Goal: Information Seeking & Learning: Compare options

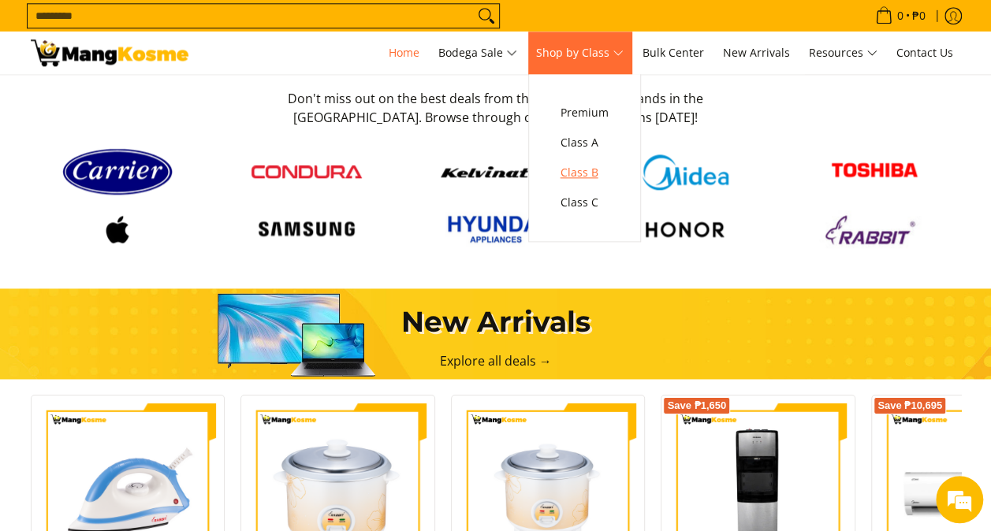
scroll to position [0, 627]
click at [581, 203] on span "Class C" at bounding box center [585, 203] width 48 height 20
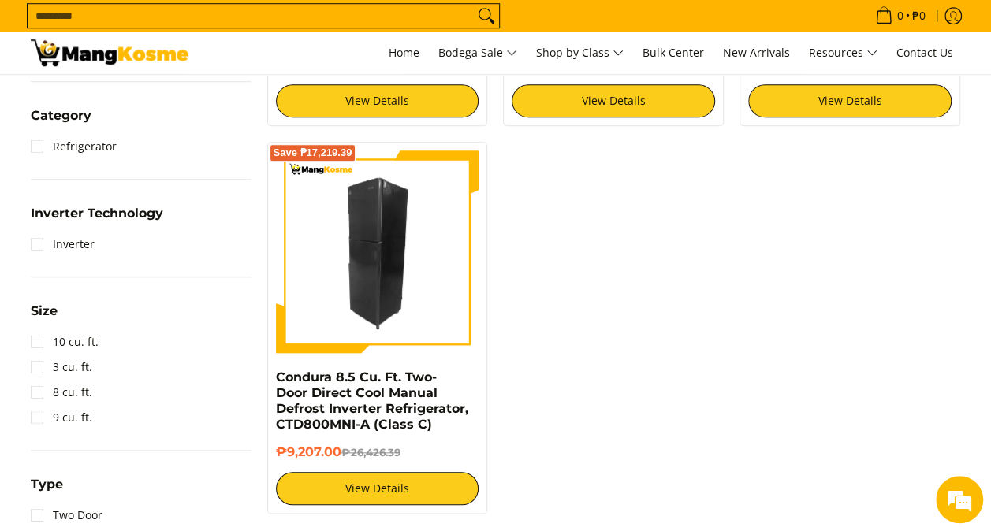
scroll to position [631, 0]
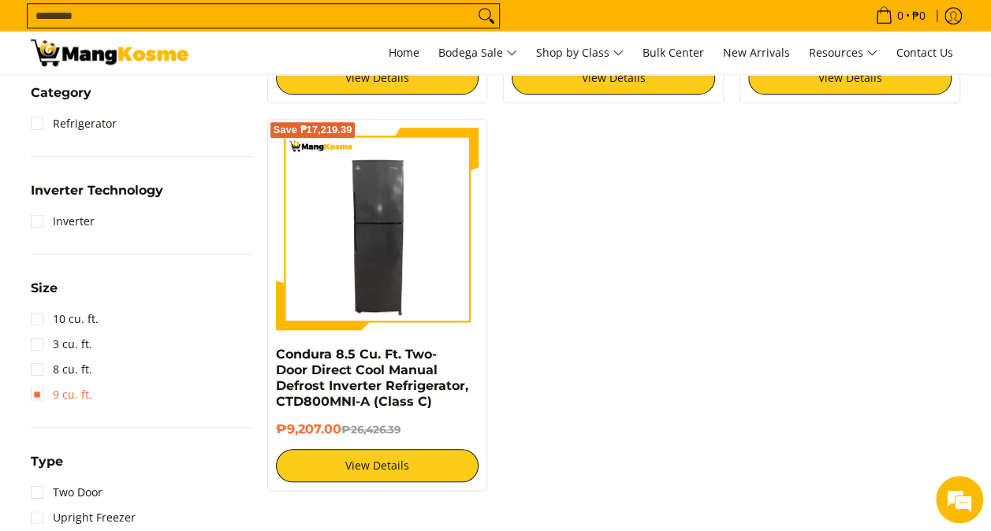
click at [47, 390] on link "9 cu. ft." at bounding box center [62, 394] width 62 height 25
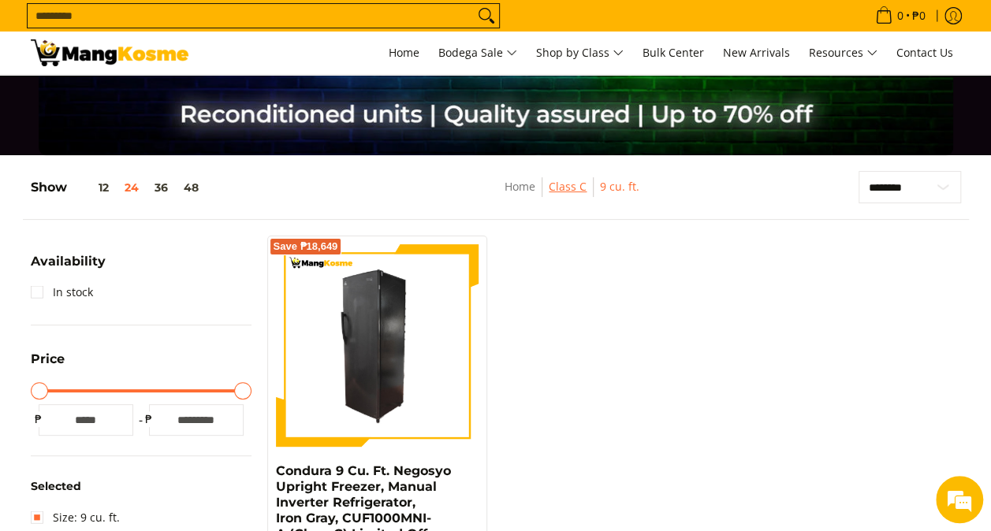
scroll to position [158, 0]
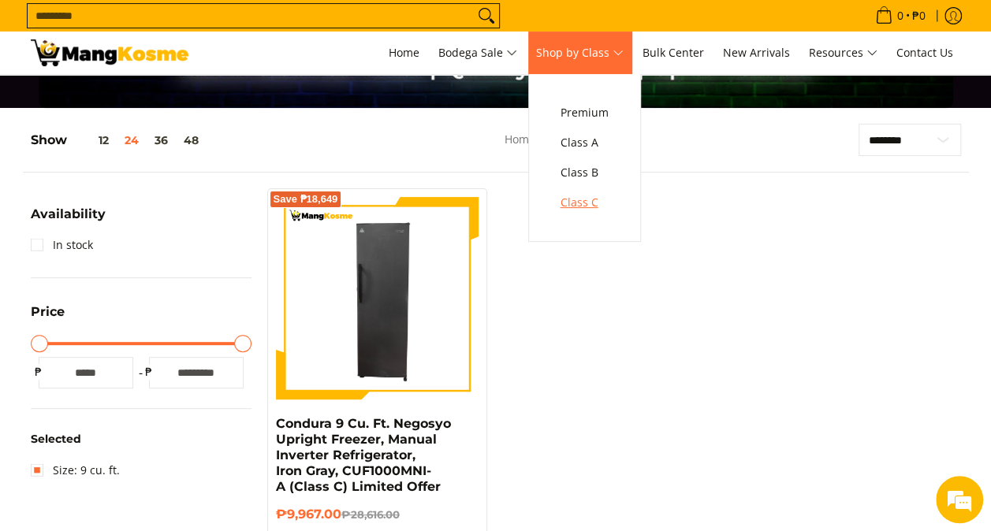
click at [597, 199] on span "Class C" at bounding box center [585, 203] width 48 height 20
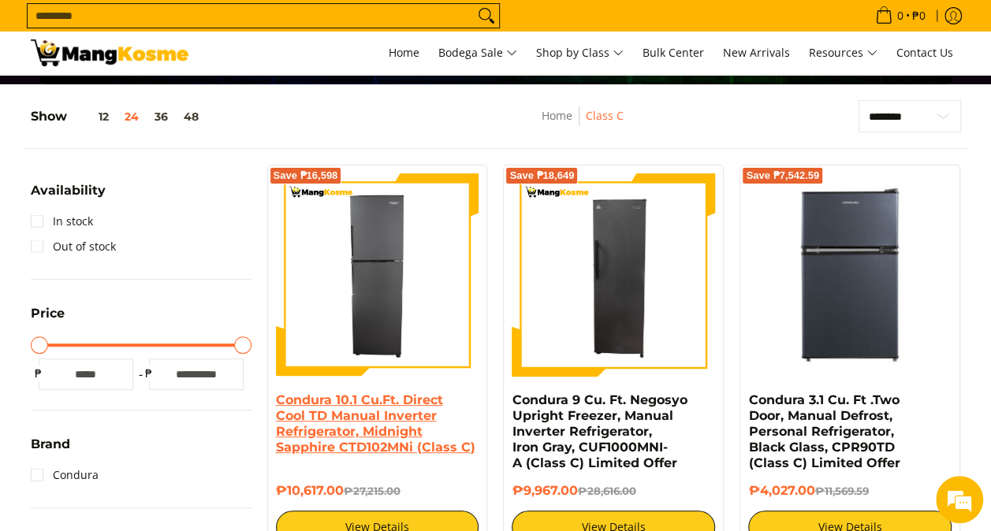
scroll to position [237, 0]
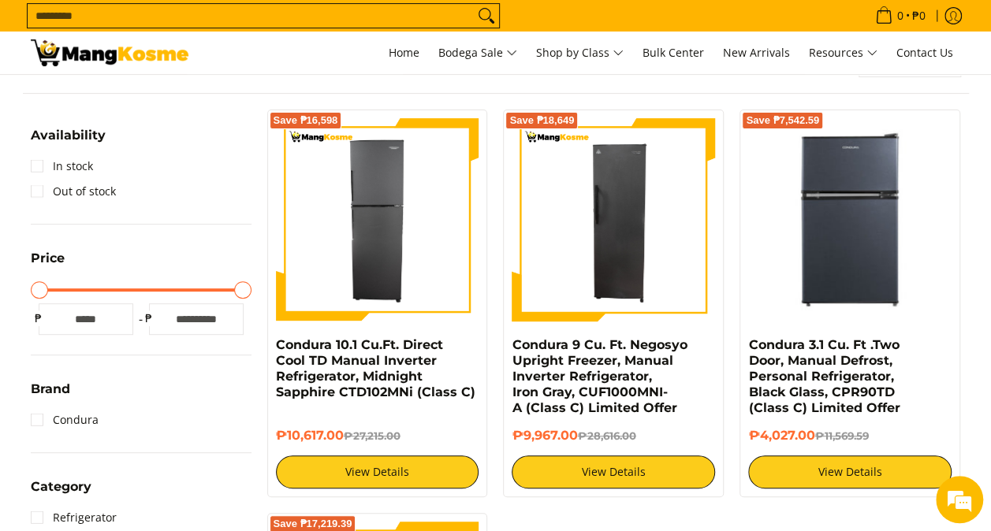
drag, startPoint x: 245, startPoint y: 288, endPoint x: 265, endPoint y: 289, distance: 19.8
click at [252, 289] on input "Maximum Price" at bounding box center [141, 290] width 221 height 3
click at [200, 319] on input "*****" at bounding box center [196, 320] width 95 height 32
drag, startPoint x: 217, startPoint y: 315, endPoint x: 158, endPoint y: 331, distance: 61.2
click at [158, 331] on input "*****" at bounding box center [196, 320] width 95 height 32
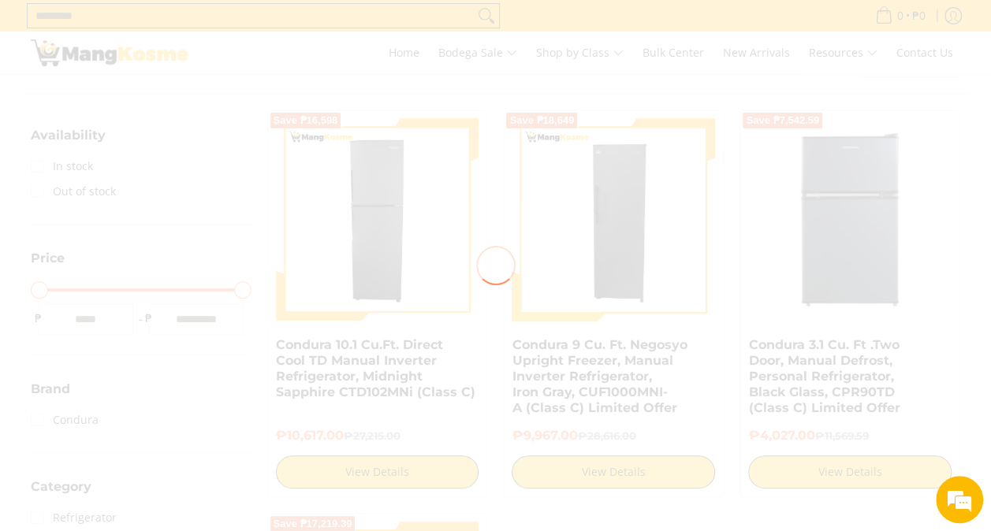
type input "****"
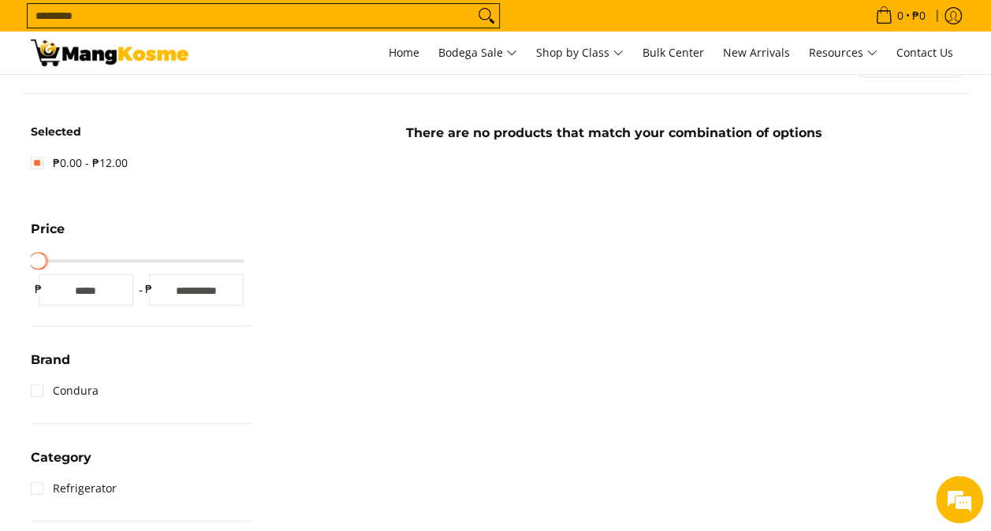
scroll to position [206, 0]
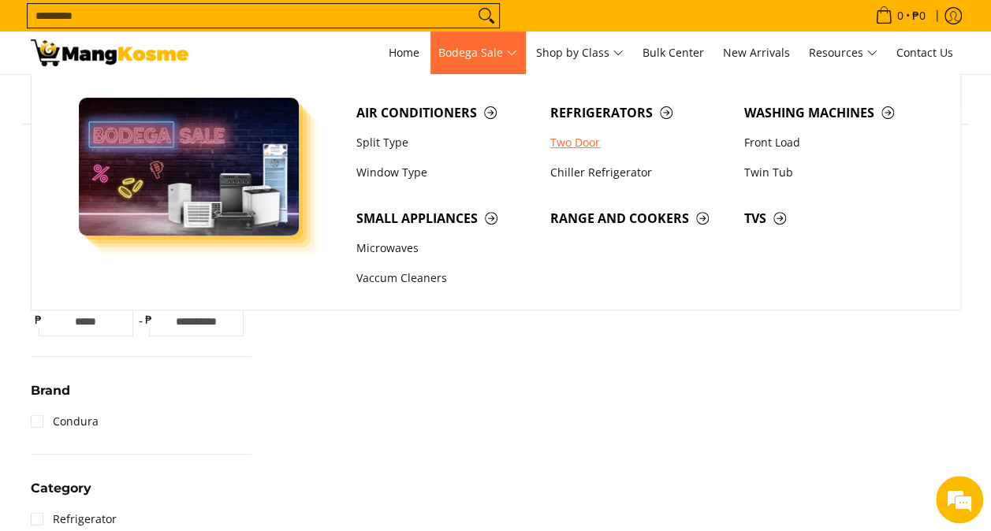
click at [578, 144] on link "Two Door" at bounding box center [639, 143] width 194 height 30
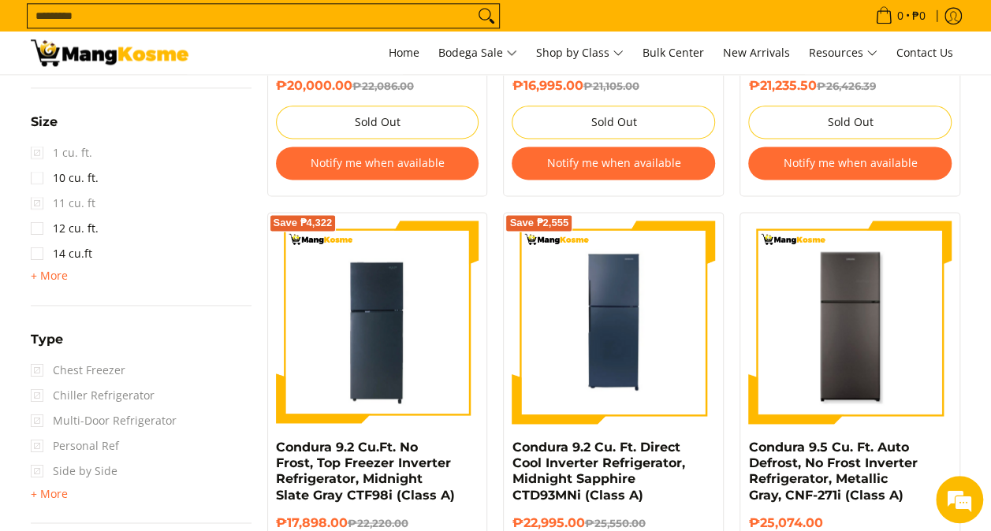
scroll to position [867, 0]
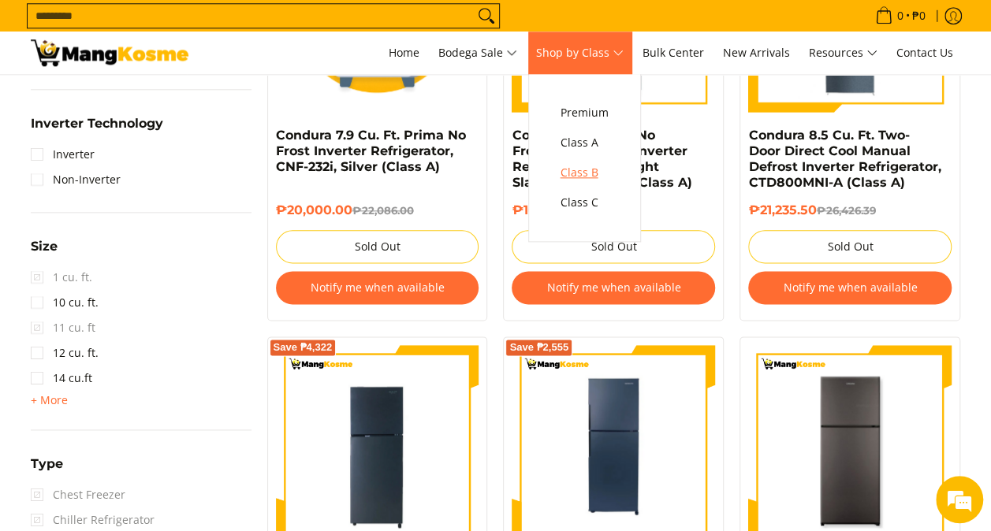
click at [595, 166] on span "Class B" at bounding box center [585, 173] width 48 height 20
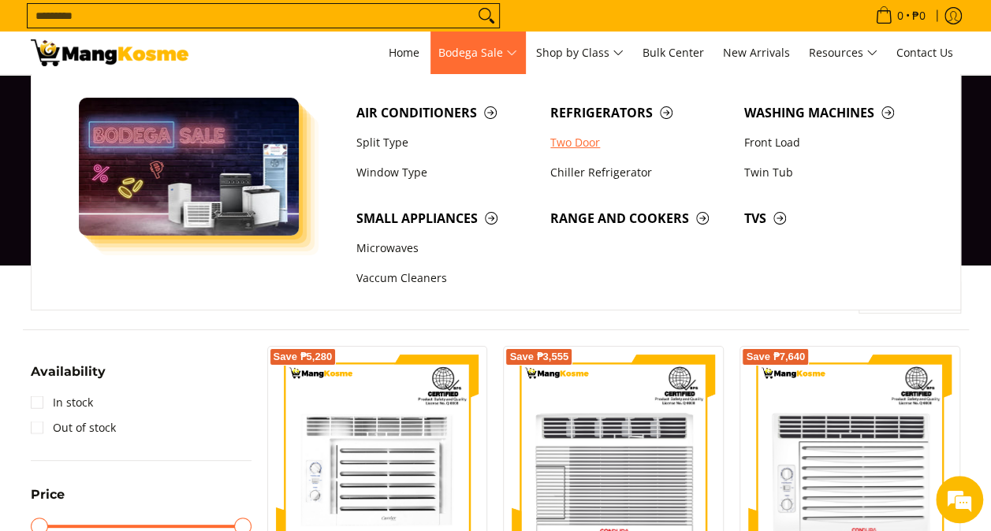
click at [579, 145] on link "Two Door" at bounding box center [639, 143] width 194 height 30
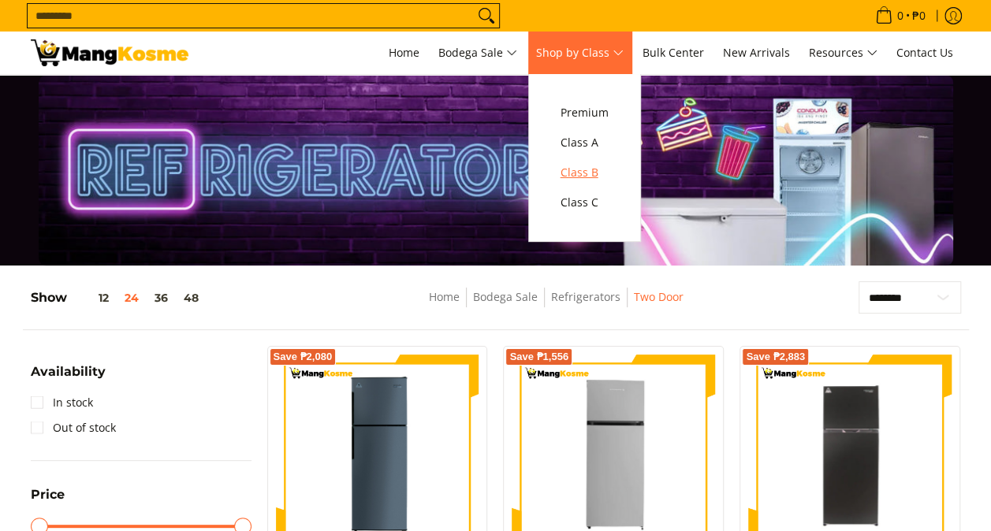
click at [602, 172] on span "Class B" at bounding box center [585, 173] width 48 height 20
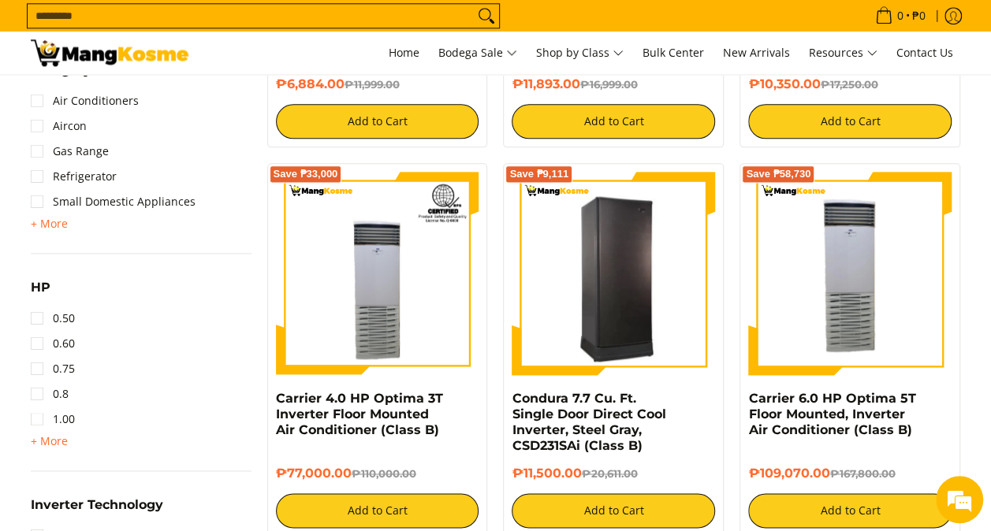
scroll to position [1025, 0]
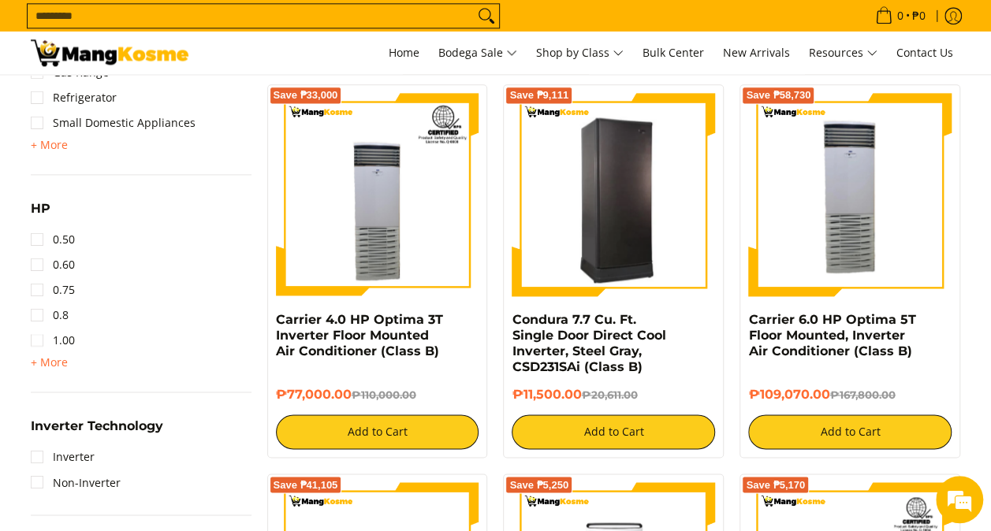
click at [620, 225] on img at bounding box center [613, 194] width 203 height 199
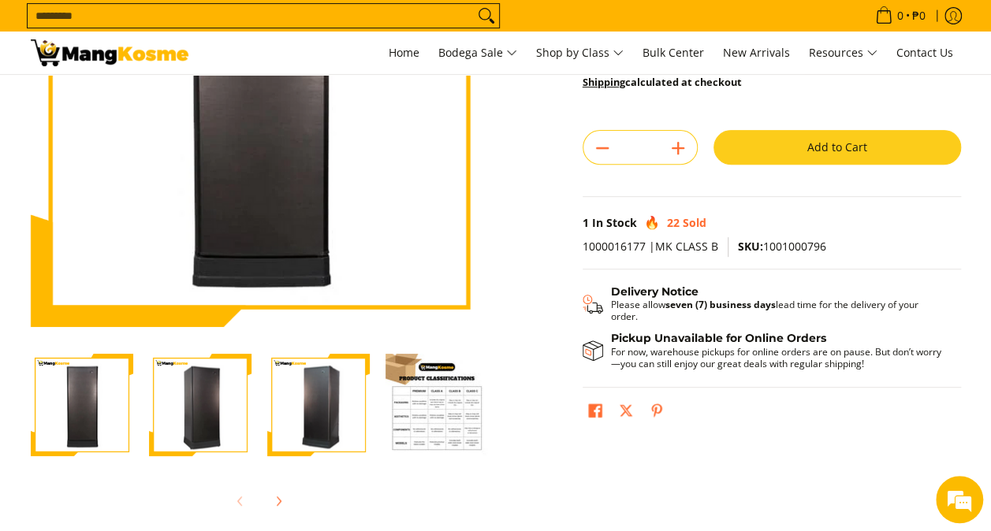
scroll to position [79, 0]
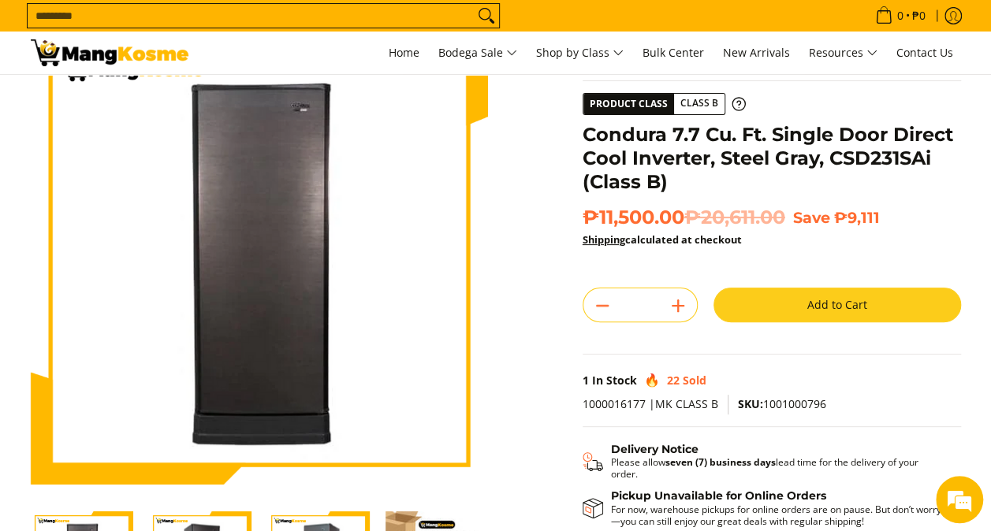
click at [300, 252] on img at bounding box center [259, 256] width 457 height 446
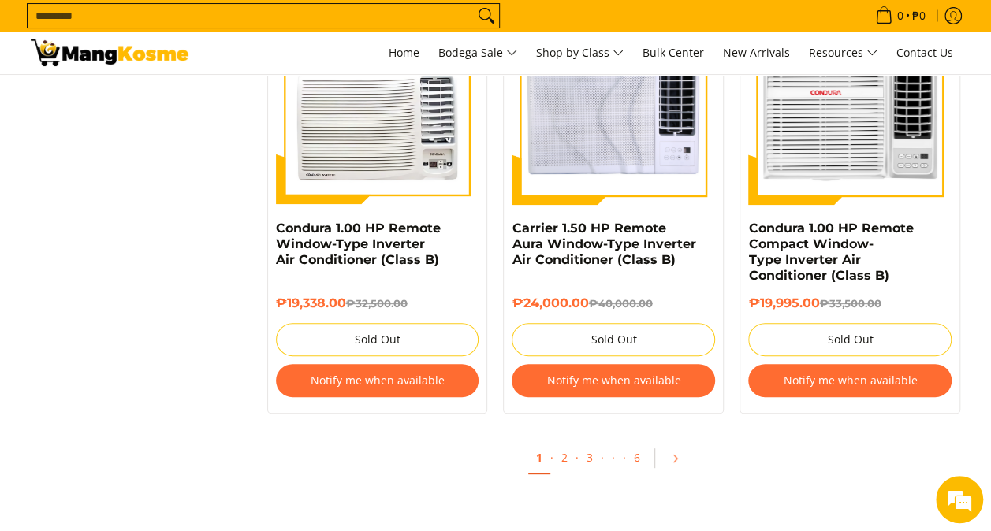
scroll to position [3312, 0]
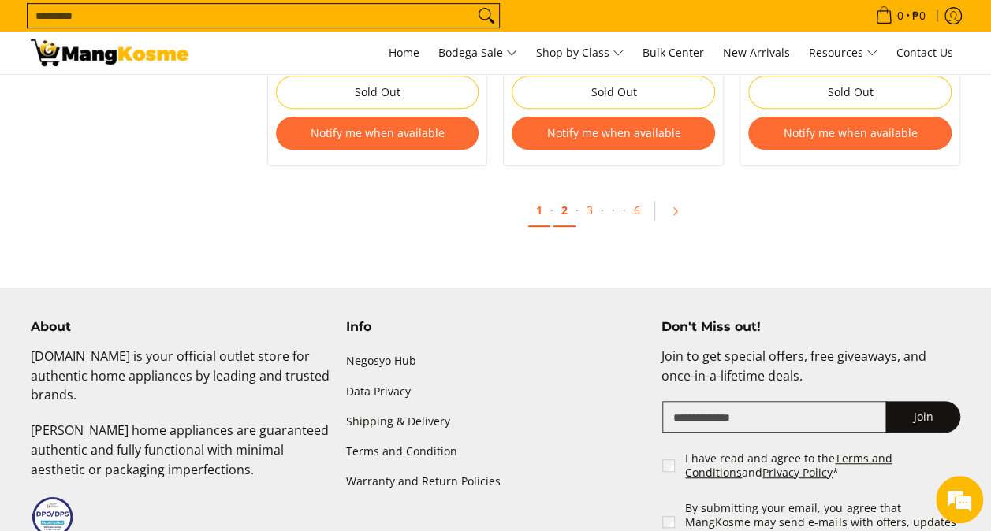
click at [557, 203] on link "2" at bounding box center [565, 211] width 22 height 32
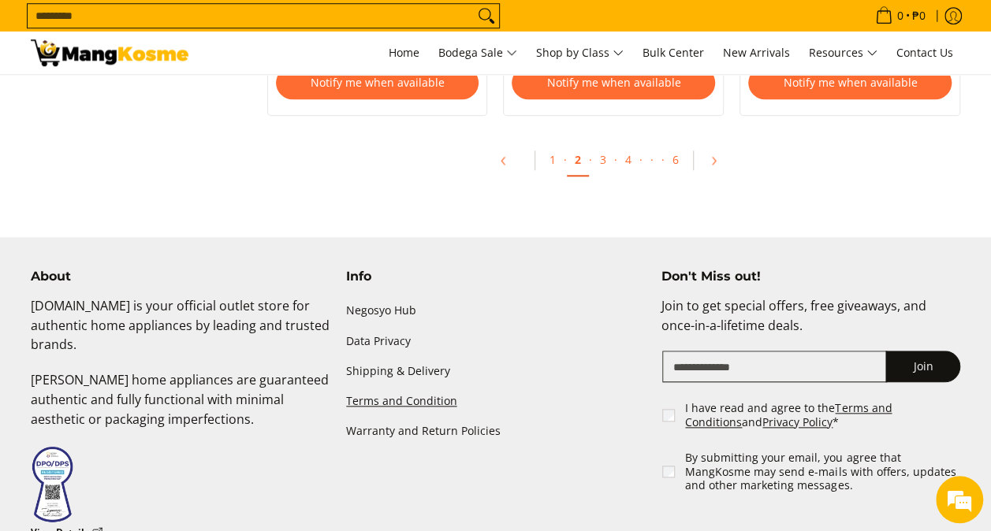
scroll to position [3627, 0]
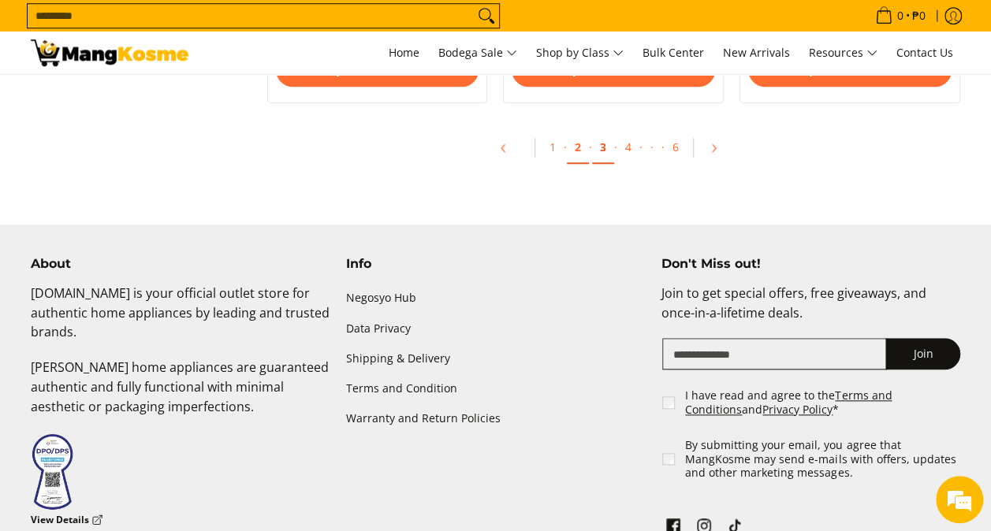
click at [603, 156] on link "3" at bounding box center [603, 148] width 22 height 32
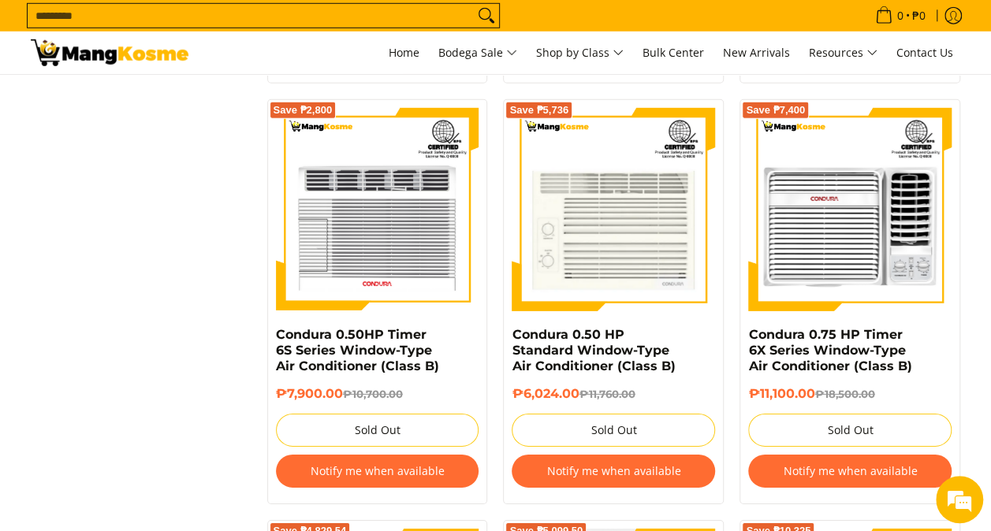
scroll to position [2050, 0]
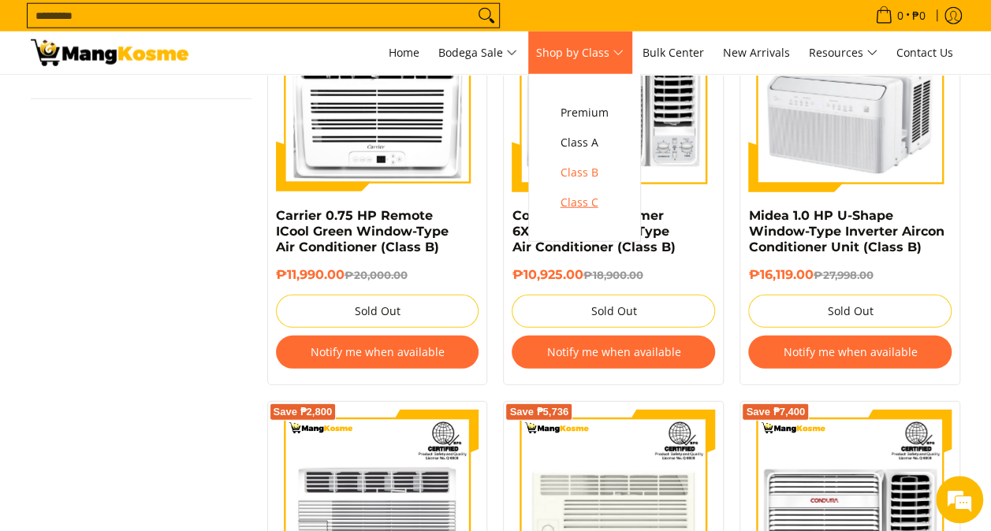
click at [593, 198] on span "Class C" at bounding box center [585, 203] width 48 height 20
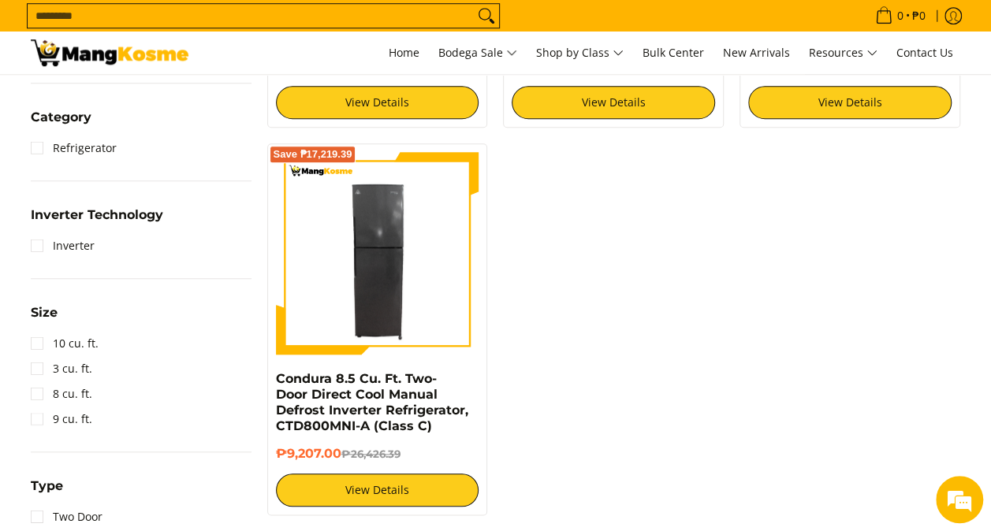
scroll to position [631, 0]
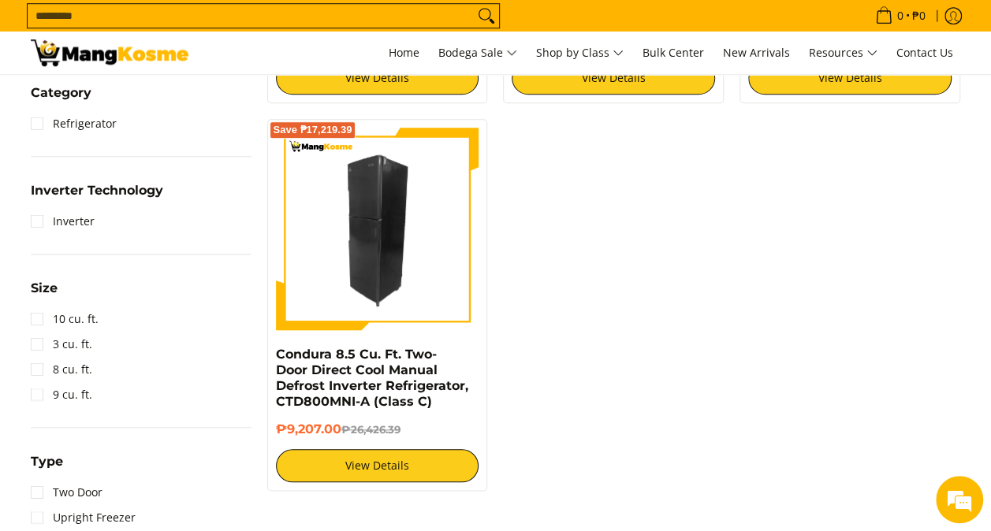
click at [445, 291] on img at bounding box center [377, 229] width 203 height 203
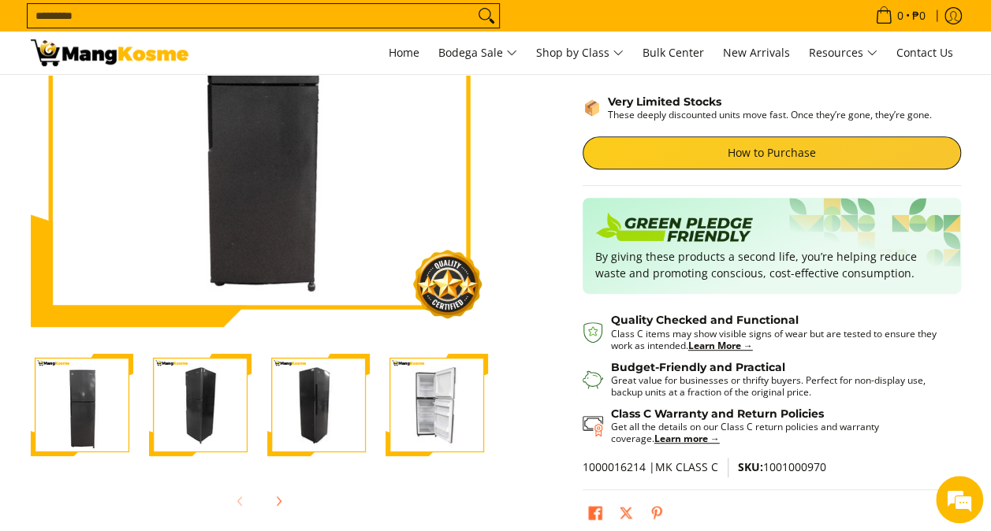
click at [457, 405] on img "Condura 8.5 Cu. Ft. Two-Door Direct Cool Manual Defrost Inverter Refrigerator, …" at bounding box center [437, 405] width 103 height 103
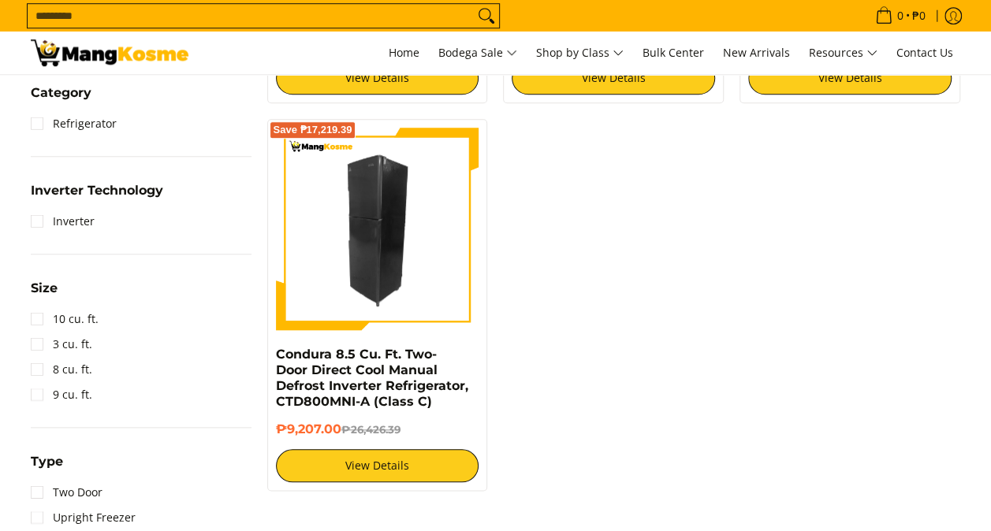
scroll to position [237, 0]
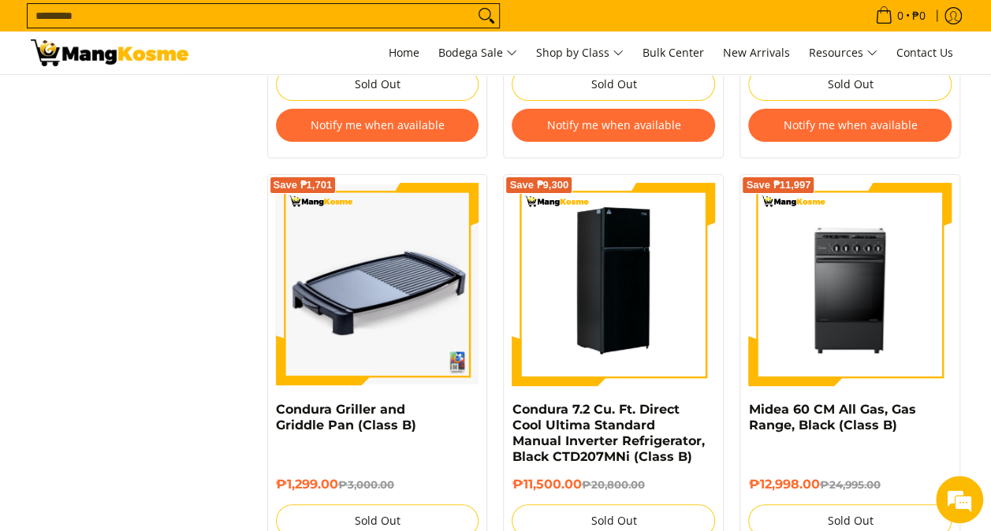
scroll to position [3154, 0]
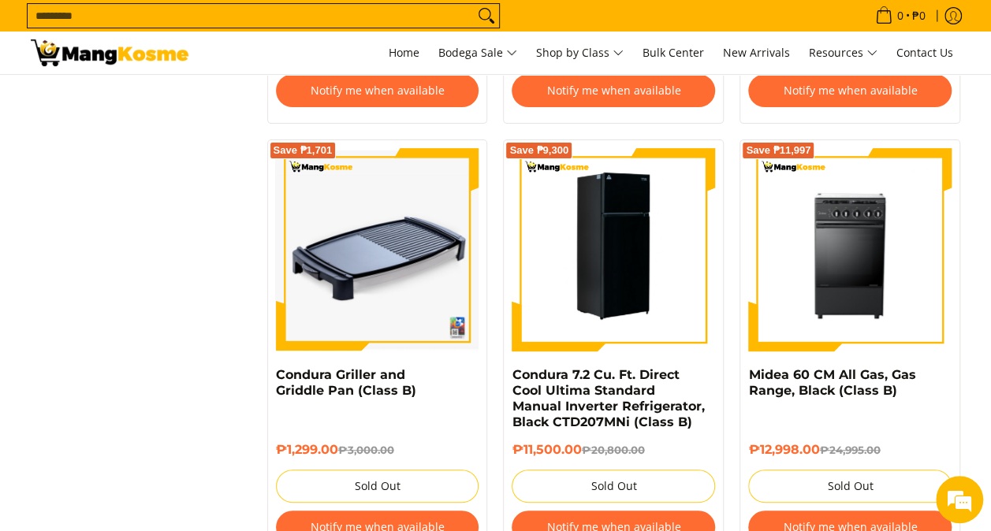
click at [658, 268] on img at bounding box center [613, 249] width 203 height 203
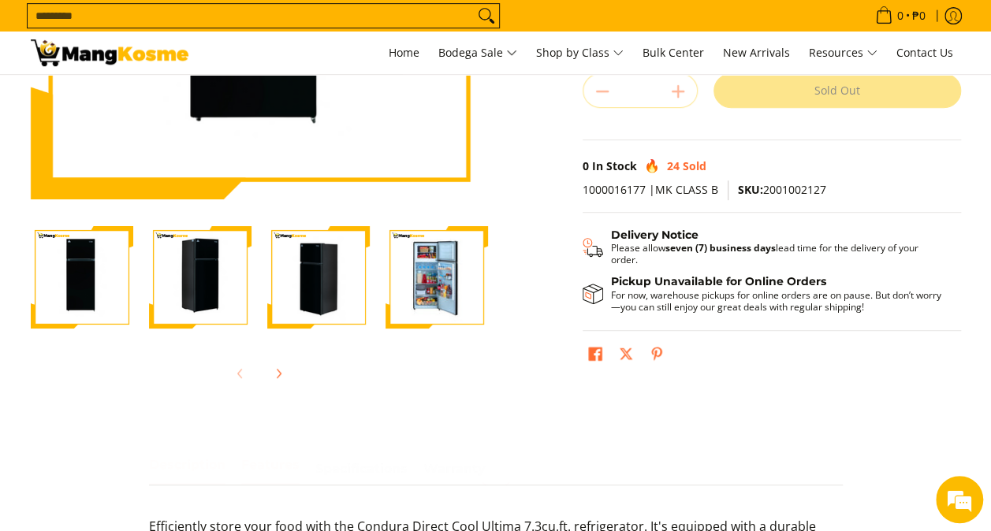
scroll to position [473, 0]
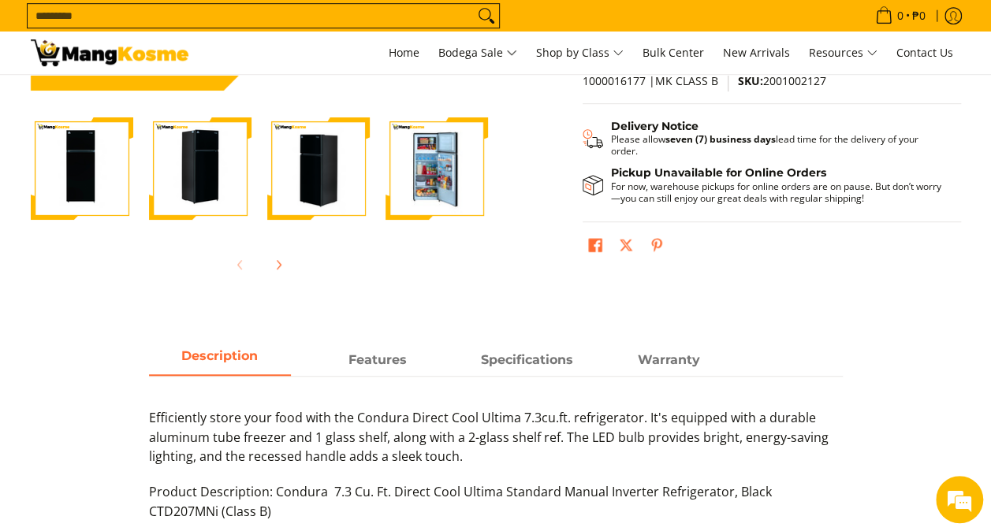
click at [437, 195] on img "Condura 7.2 Cu. Ft. Direct Cool Ultima Standard Manual Inverter Refrigerator, B…" at bounding box center [437, 168] width 103 height 103
click at [433, 176] on img "Condura 7.2 Cu. Ft. Direct Cool Ultima Standard Manual Inverter Refrigerator, B…" at bounding box center [437, 168] width 103 height 103
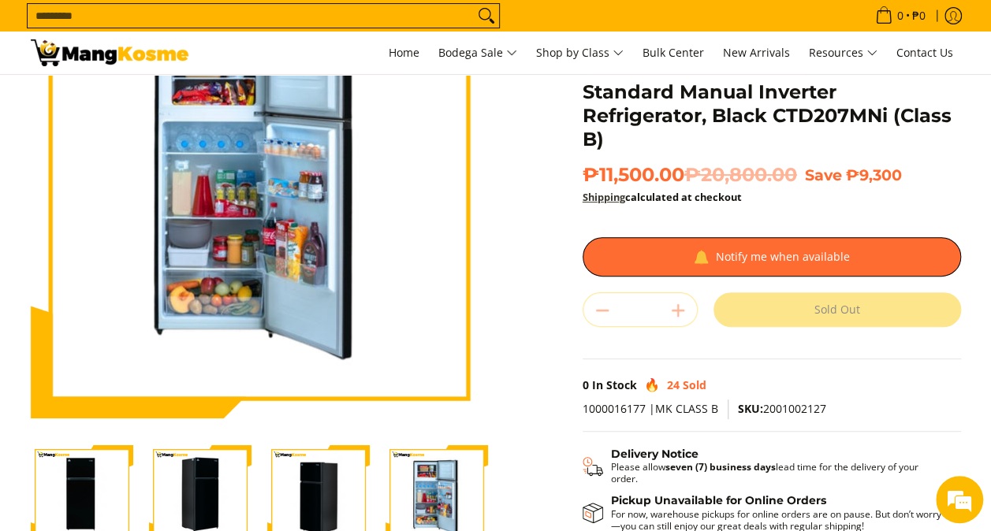
scroll to position [0, 0]
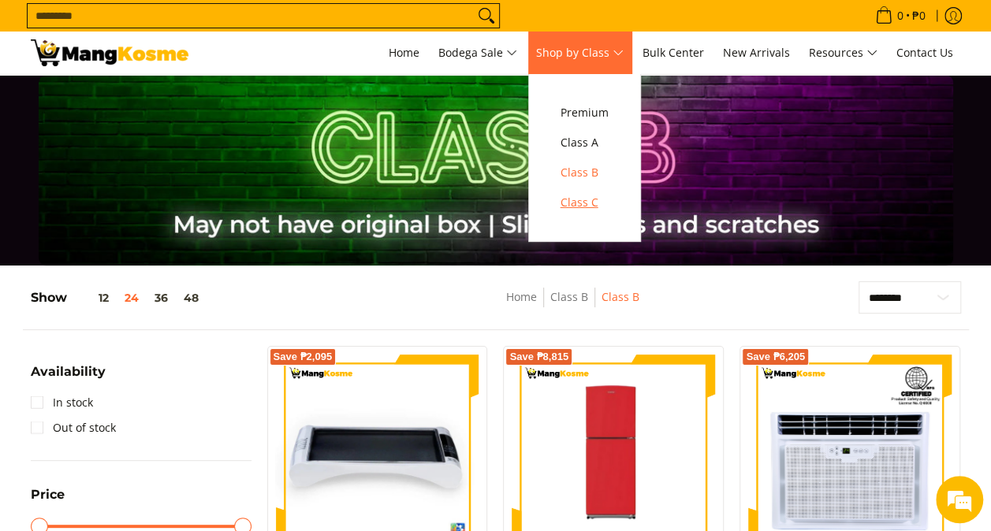
click at [600, 199] on span "Class C" at bounding box center [585, 203] width 48 height 20
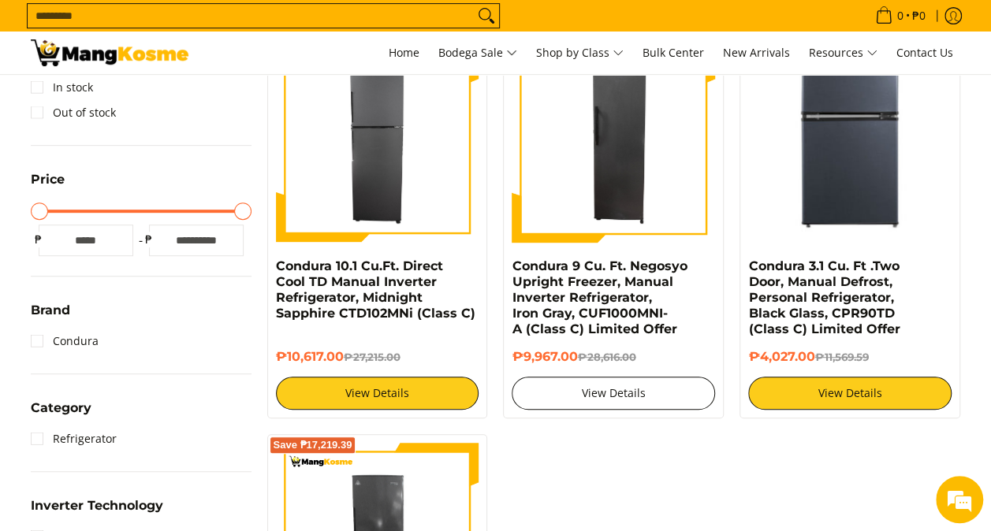
click at [603, 383] on link "View Details" at bounding box center [613, 393] width 203 height 33
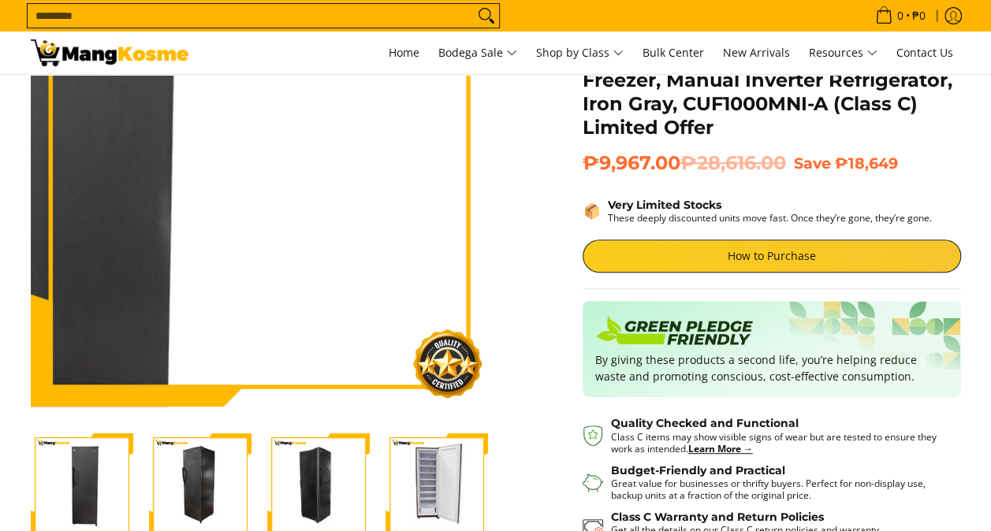
scroll to position [315, 0]
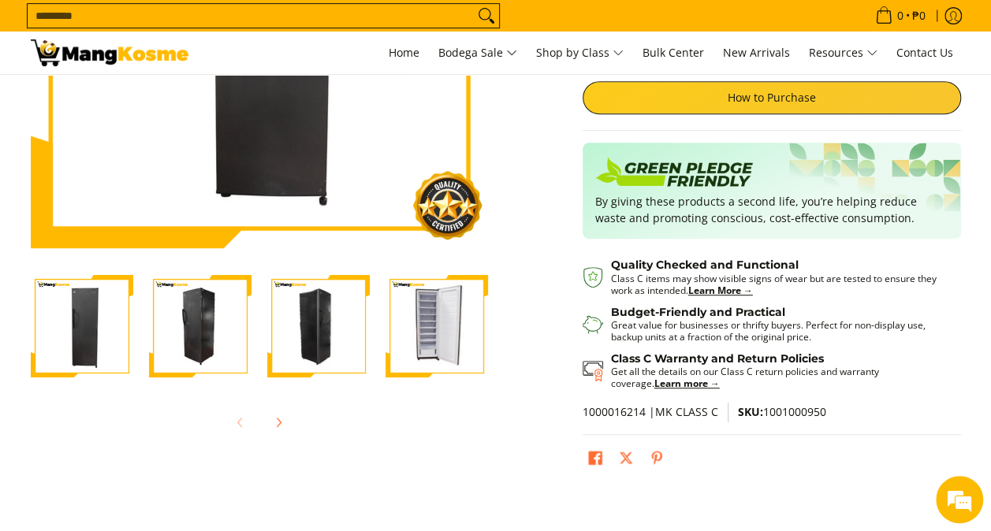
click at [453, 322] on img "Condura 9 Cu. Ft. Negosyo Upright Freezer, Manual Inverter Refrigerator, Iron G…" at bounding box center [437, 326] width 103 height 103
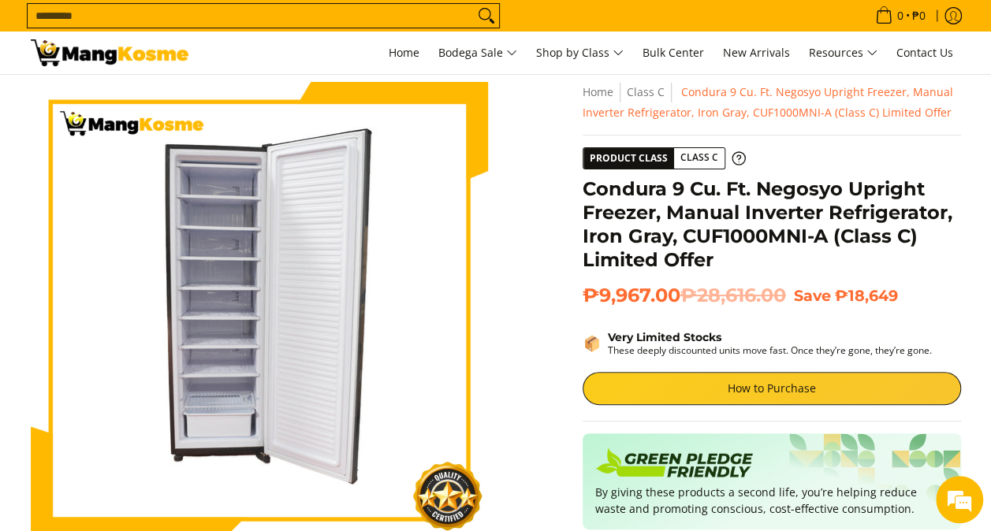
scroll to position [0, 0]
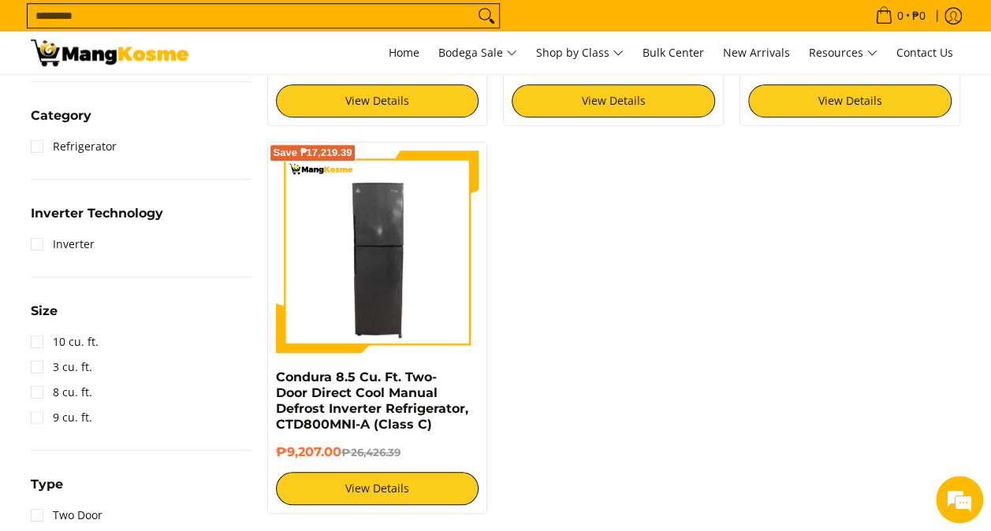
scroll to position [710, 0]
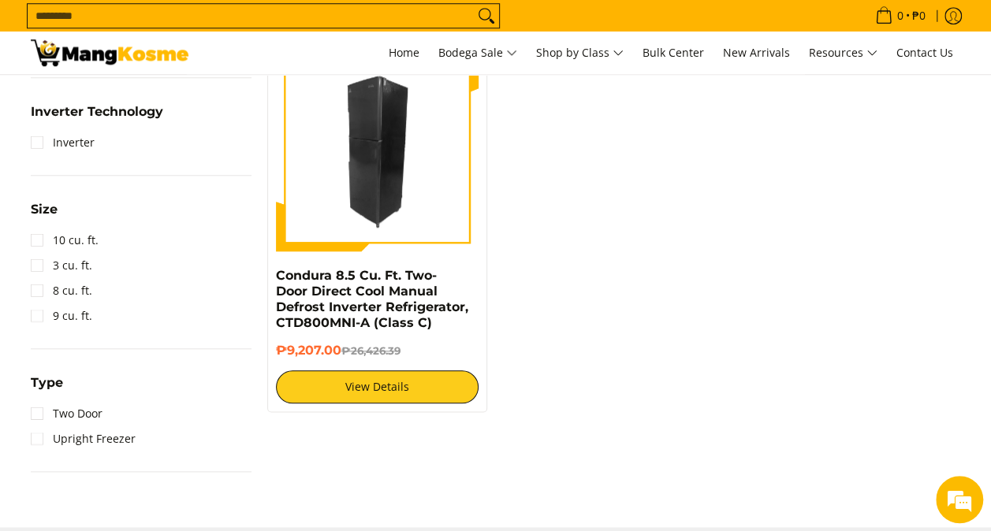
click at [409, 210] on img at bounding box center [377, 150] width 203 height 203
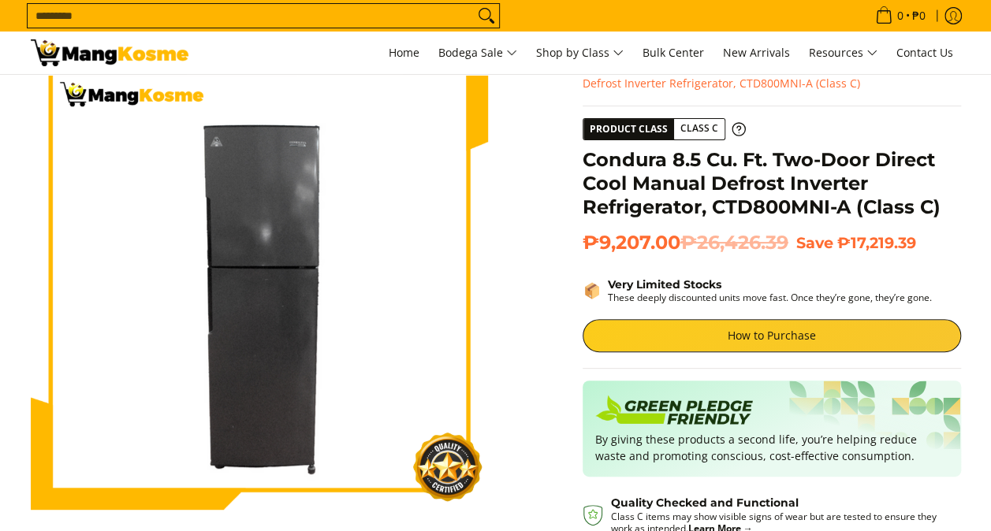
scroll to position [158, 0]
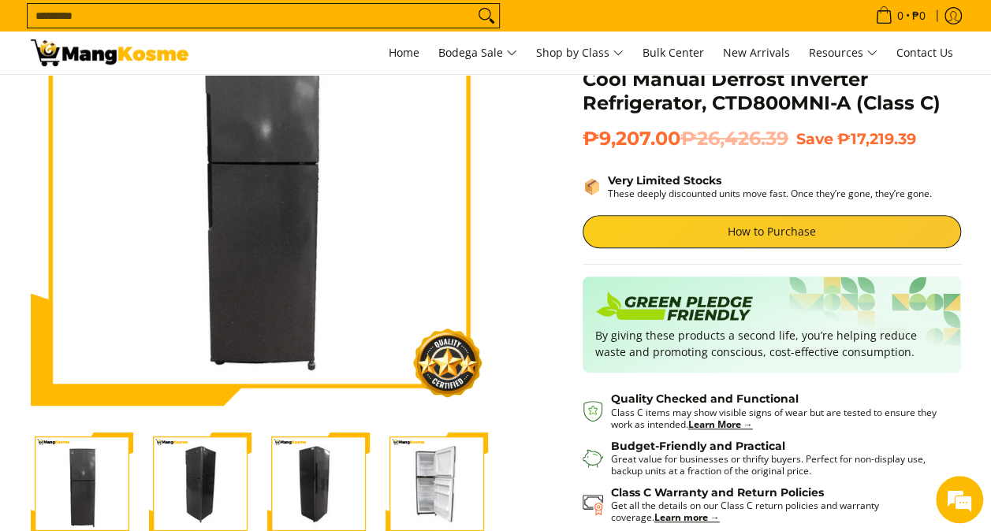
click at [428, 474] on img "Condura 8.5 Cu. Ft. Two-Door Direct Cool Manual Defrost Inverter Refrigerator, …" at bounding box center [437, 484] width 103 height 103
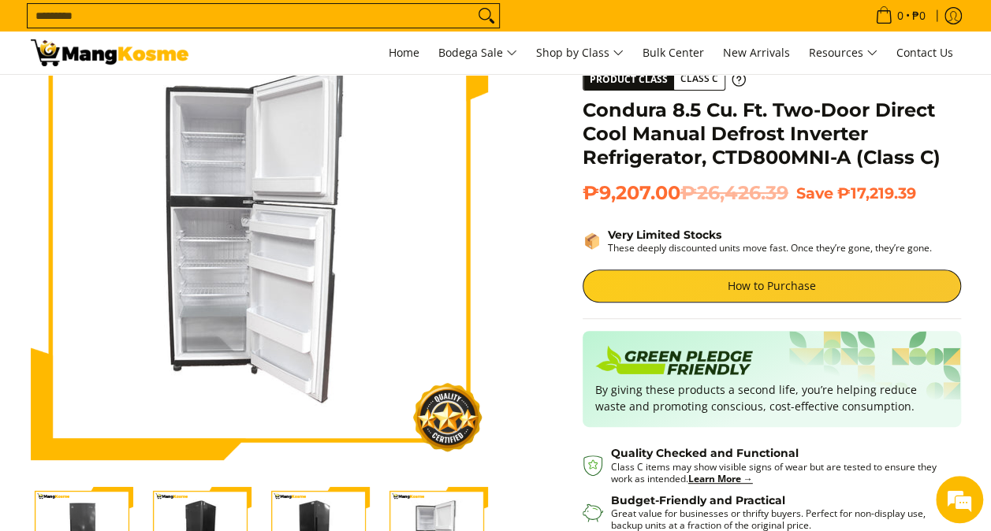
scroll to position [79, 0]
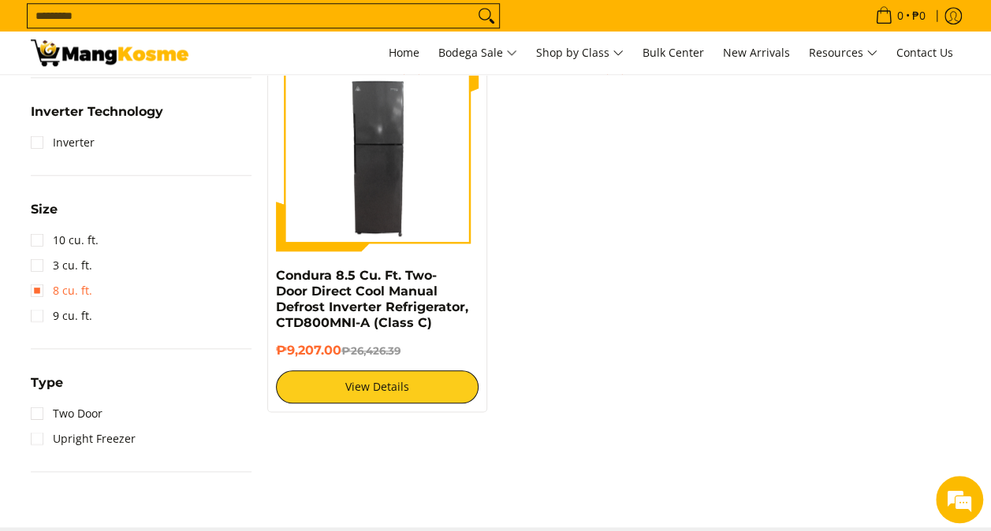
click at [39, 295] on link "8 cu. ft." at bounding box center [62, 290] width 62 height 25
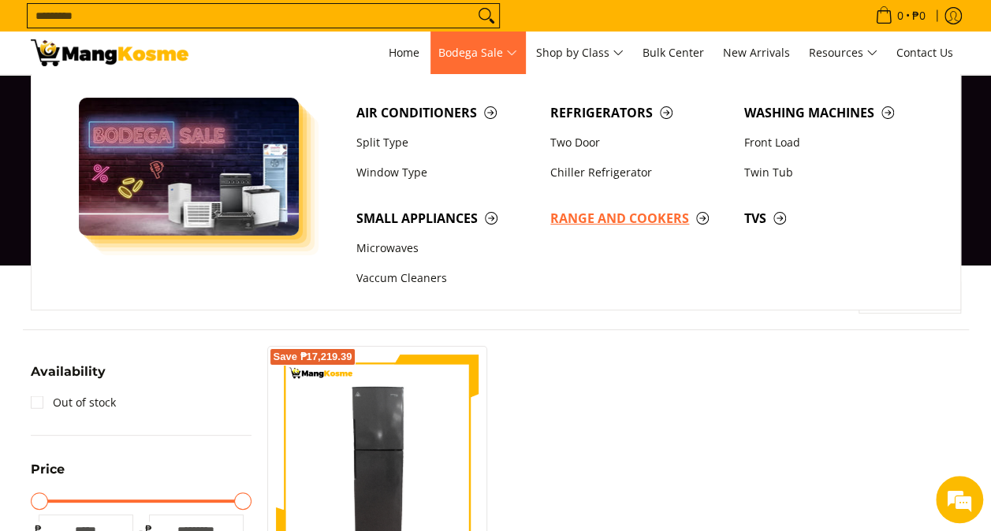
click at [702, 215] on span "Range and Cookers" at bounding box center [639, 219] width 178 height 20
click at [759, 216] on span "TVs" at bounding box center [833, 219] width 178 height 20
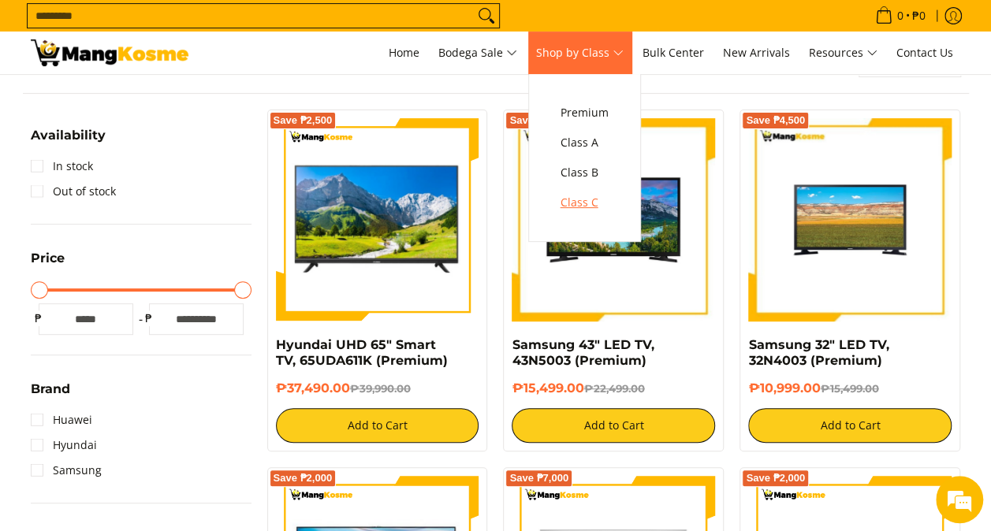
click at [601, 199] on span "Class C" at bounding box center [585, 203] width 48 height 20
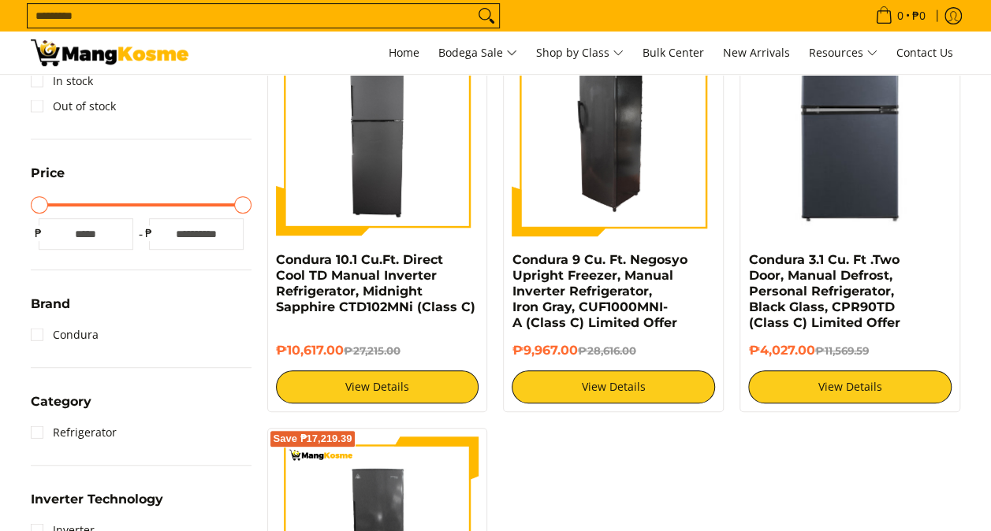
scroll to position [315, 0]
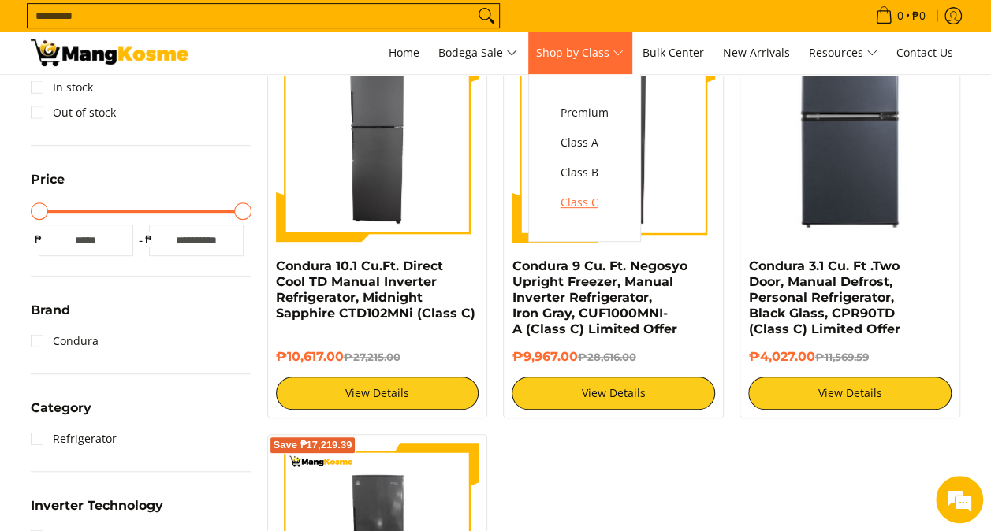
click at [576, 203] on span "Class C" at bounding box center [585, 203] width 48 height 20
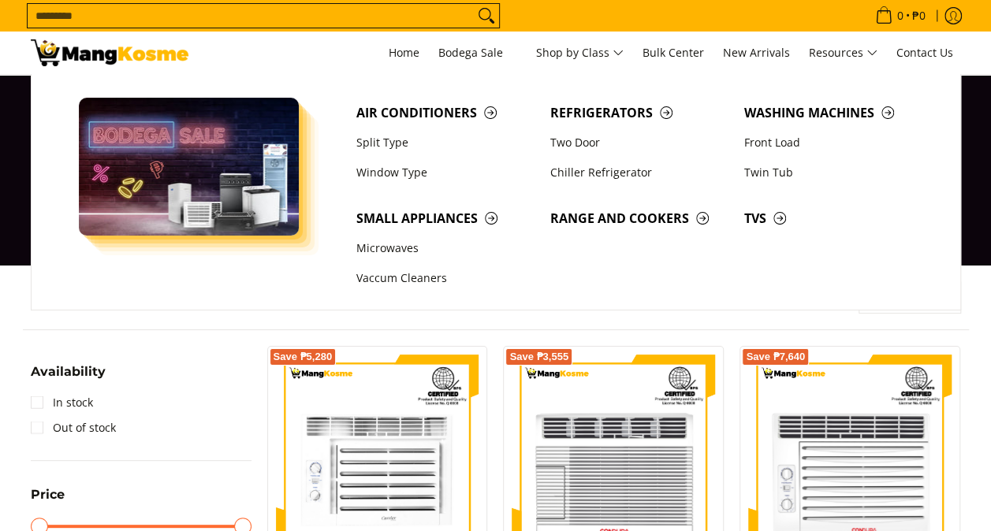
click at [495, 57] on span "Bodega Sale" at bounding box center [477, 53] width 79 height 20
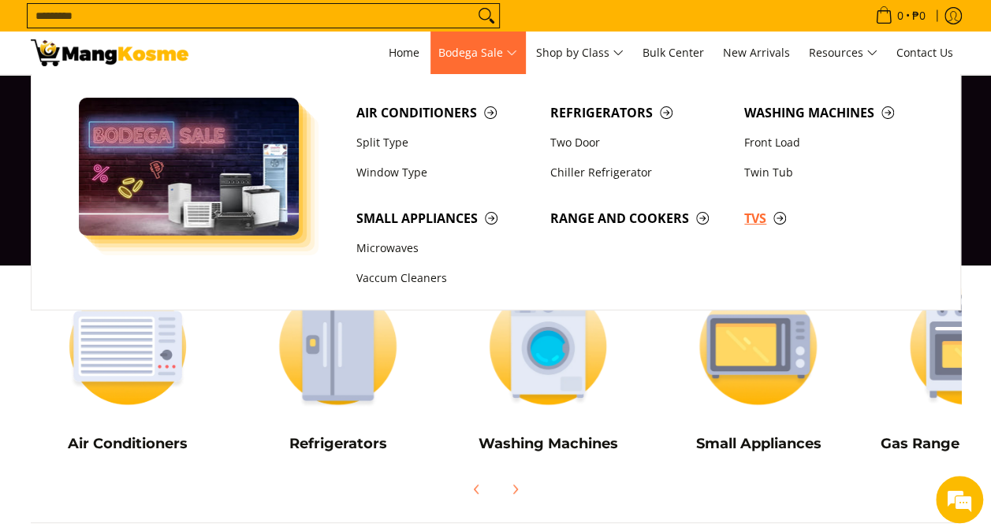
click at [787, 218] on span "TVs" at bounding box center [833, 219] width 178 height 20
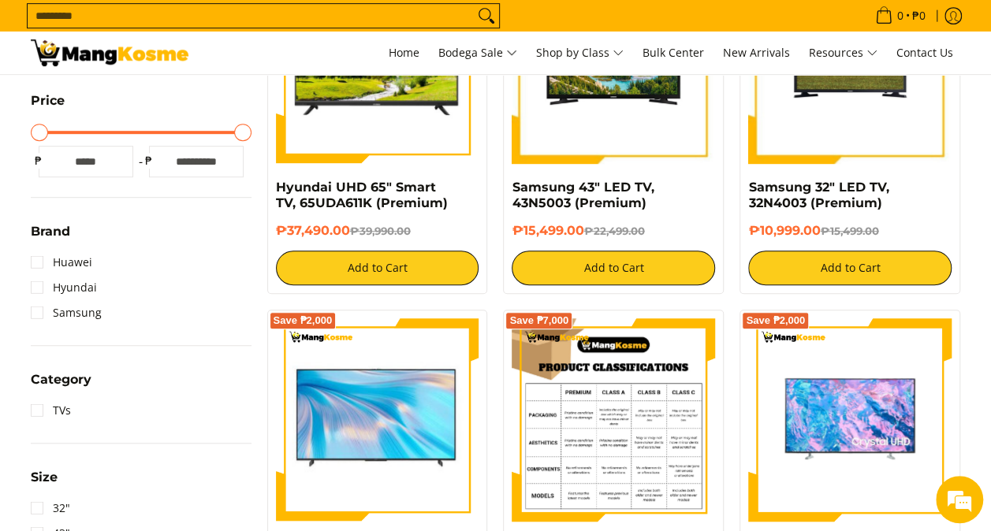
scroll to position [552, 0]
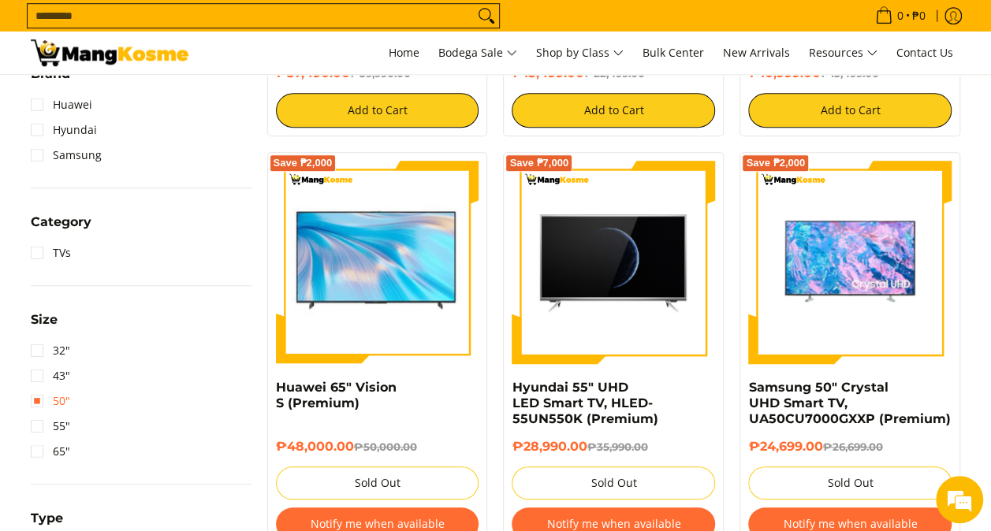
click at [43, 399] on link "50"" at bounding box center [50, 401] width 39 height 25
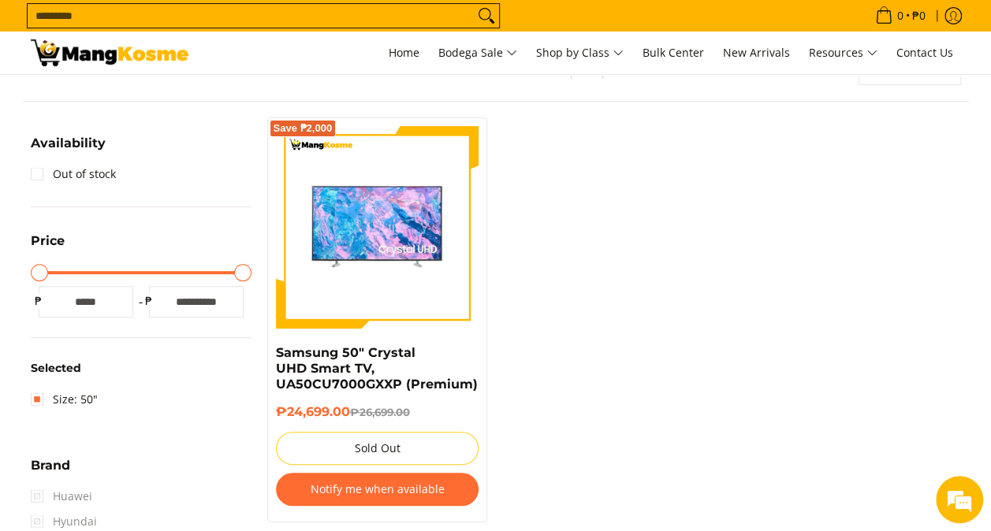
scroll to position [206, 0]
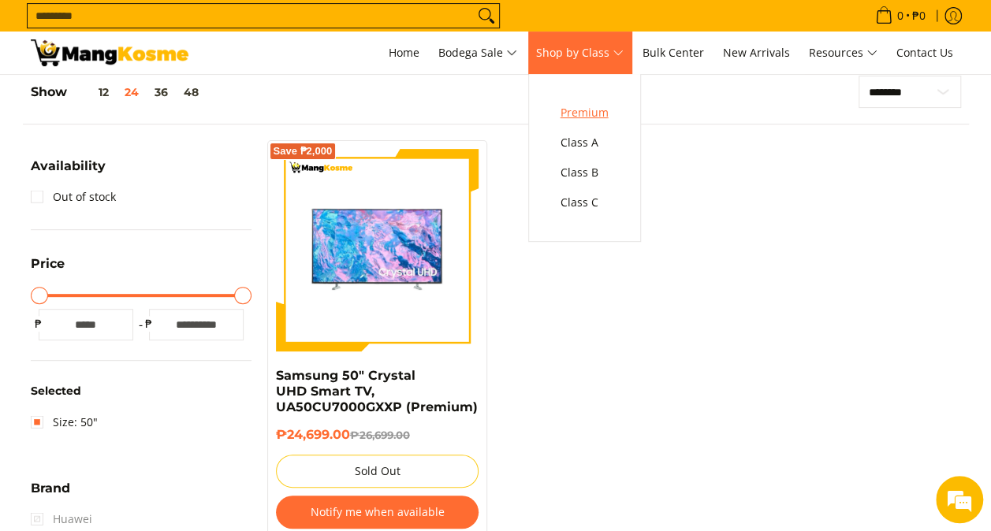
click at [591, 108] on span "Premium" at bounding box center [585, 113] width 48 height 20
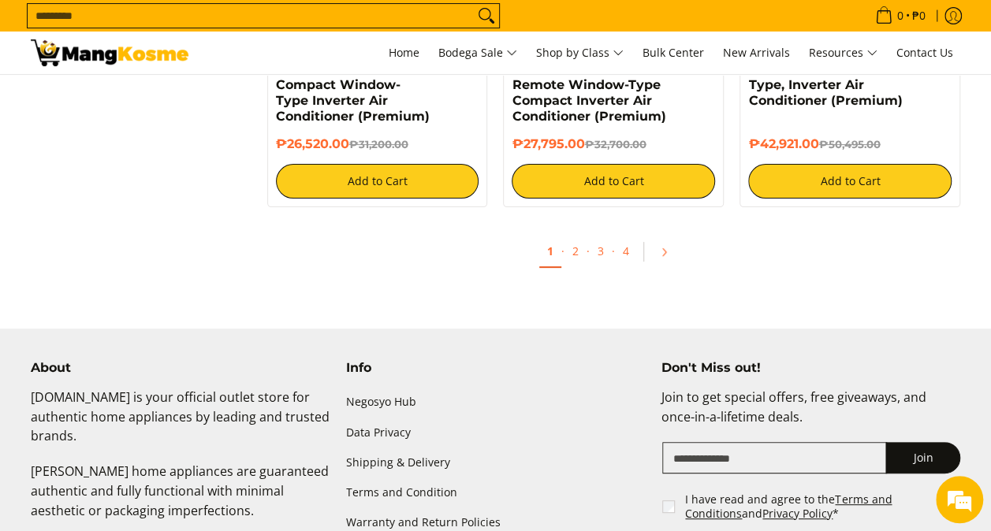
scroll to position [3154, 0]
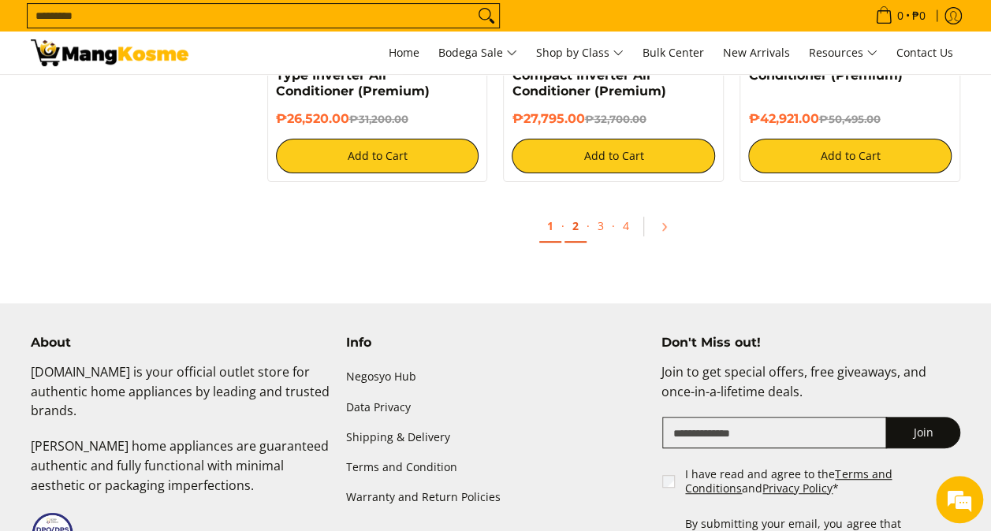
click at [576, 239] on link "2" at bounding box center [576, 227] width 22 height 32
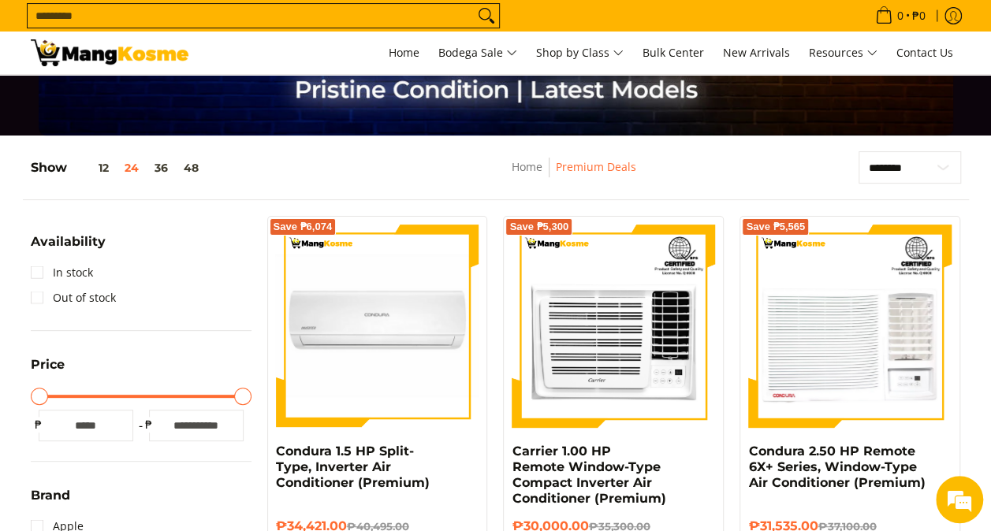
scroll to position [315, 0]
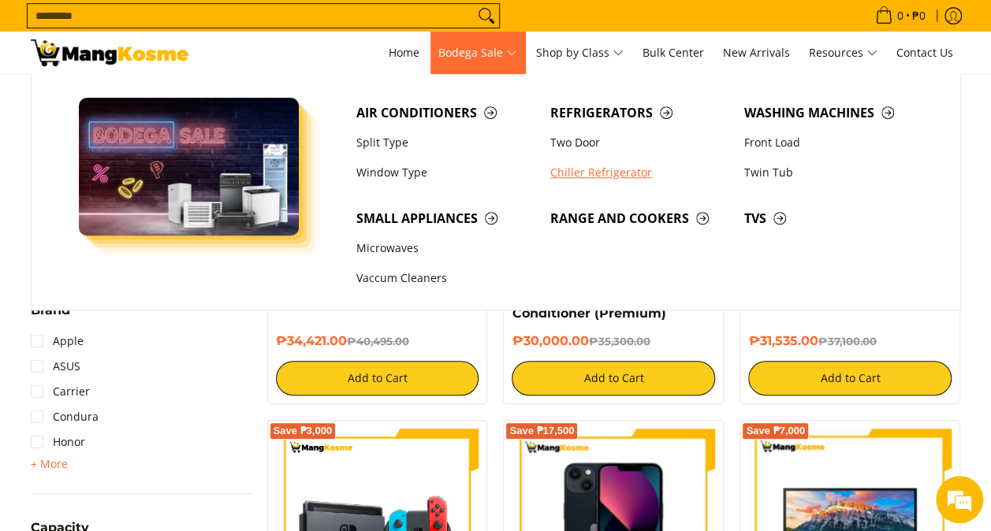
click at [598, 173] on link "Chiller Refrigerator" at bounding box center [639, 173] width 194 height 30
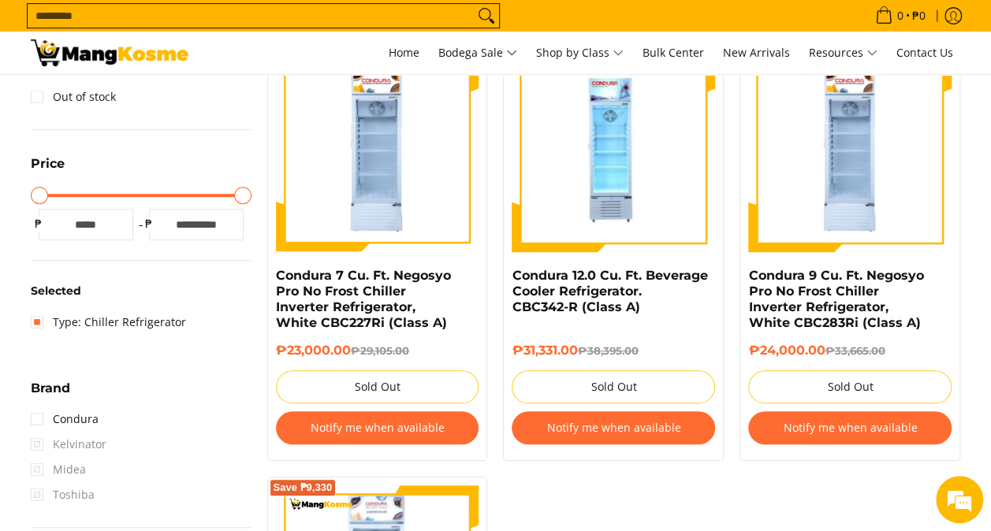
scroll to position [158, 0]
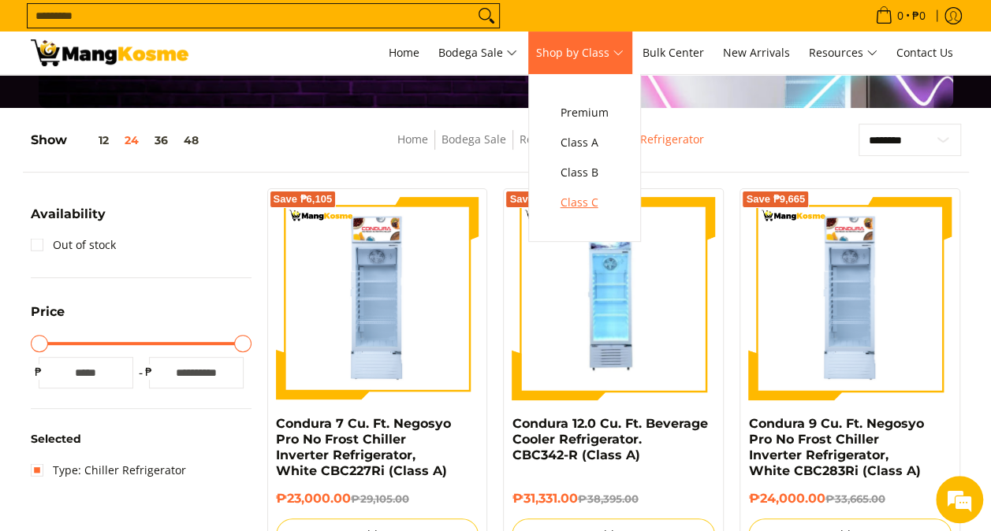
click at [602, 201] on span "Class C" at bounding box center [585, 203] width 48 height 20
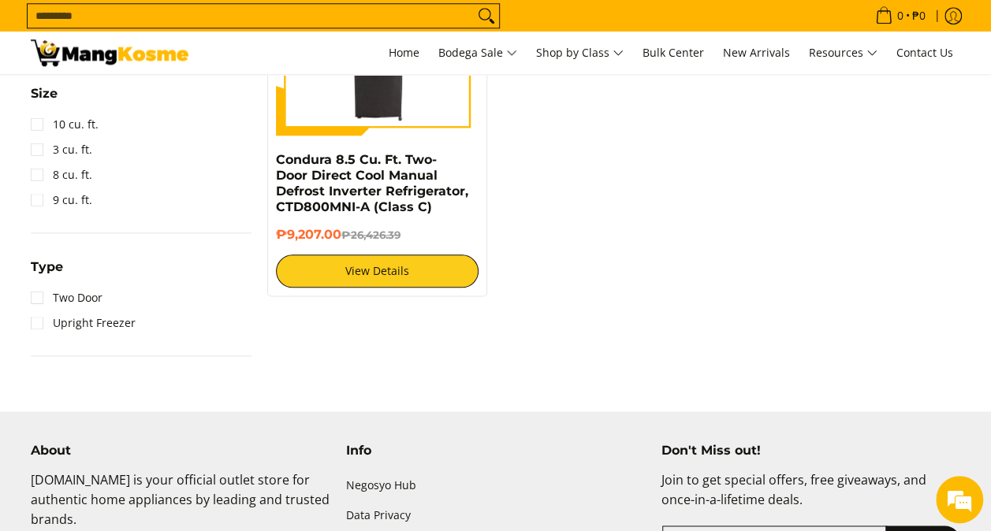
scroll to position [867, 0]
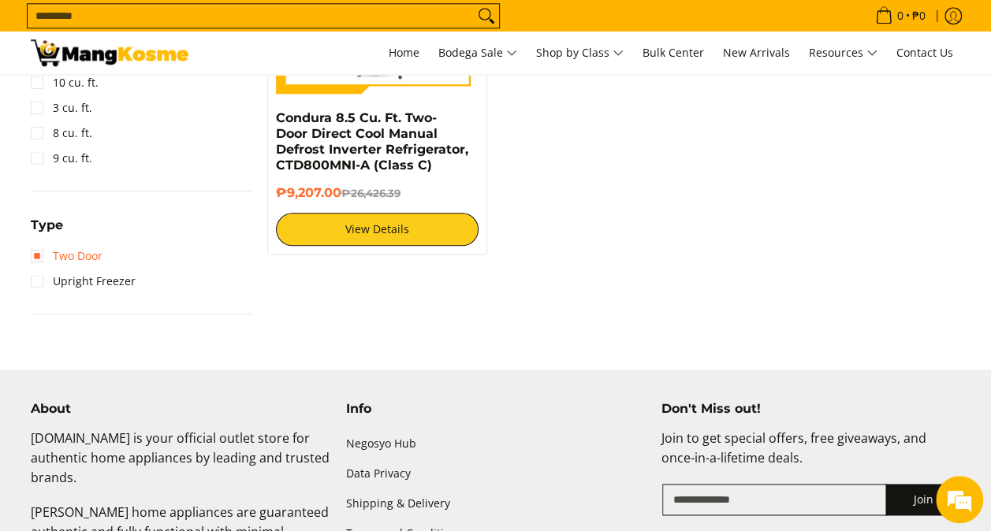
click at [94, 251] on link "Two Door" at bounding box center [67, 256] width 72 height 25
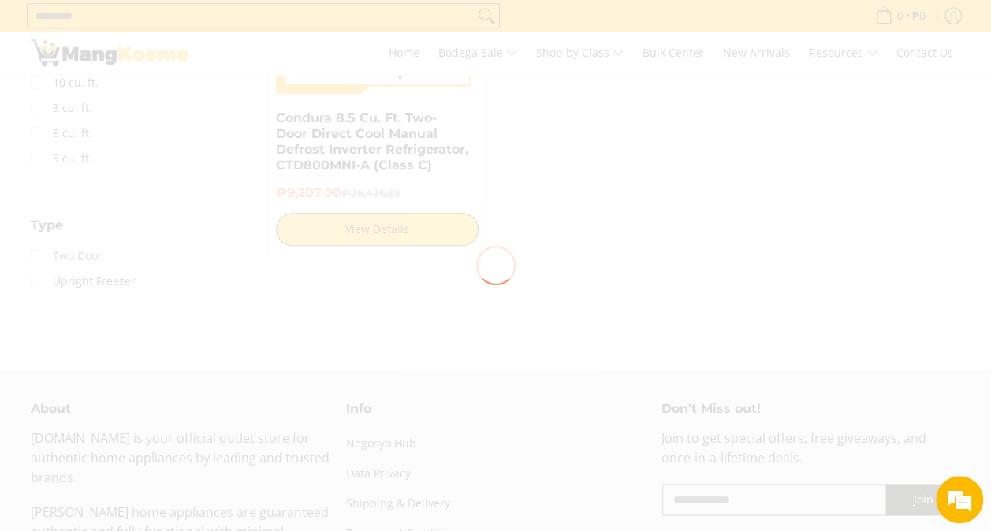
scroll to position [0, 0]
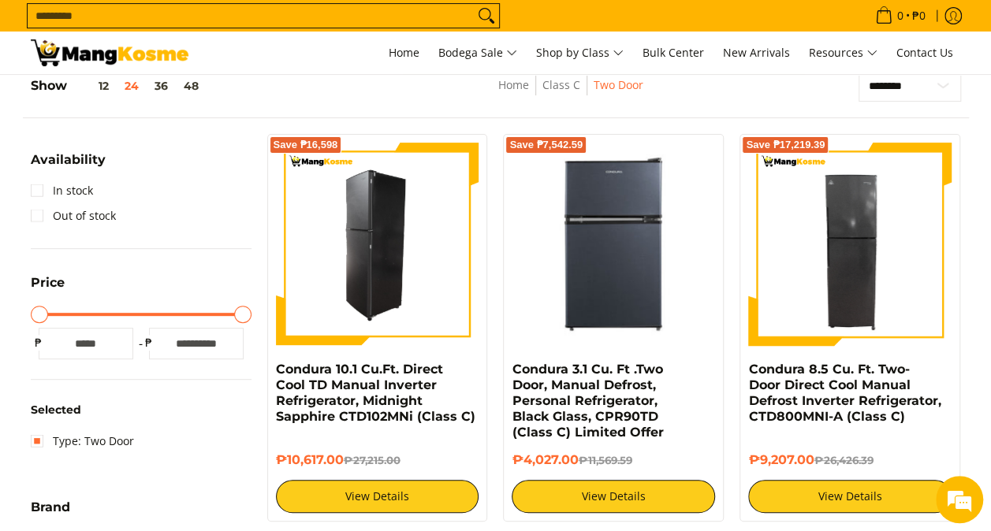
scroll to position [206, 0]
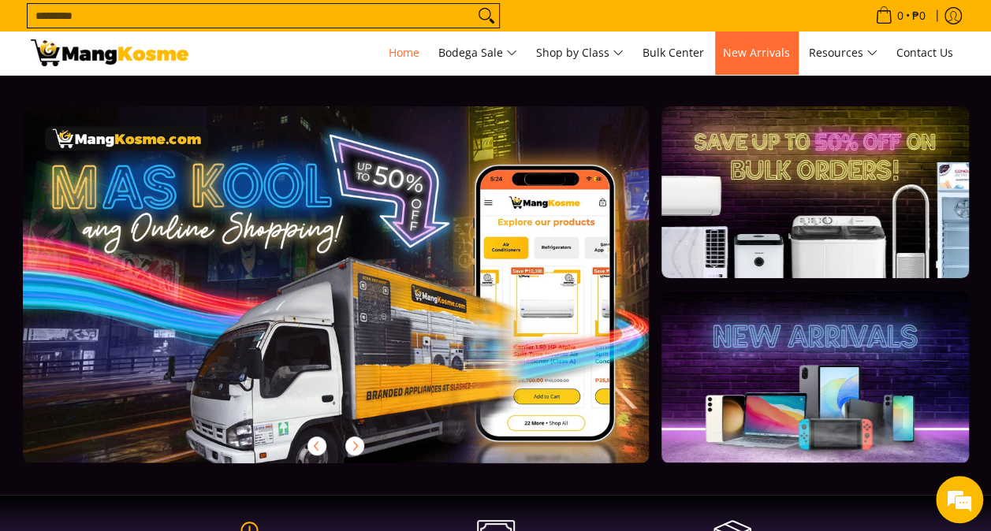
click at [734, 53] on span "New Arrivals" at bounding box center [756, 52] width 67 height 15
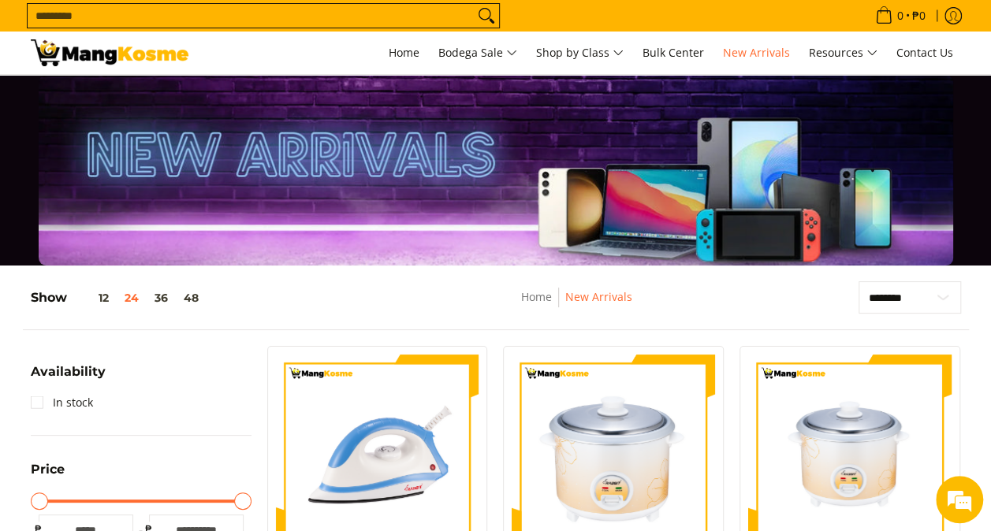
click at [320, 10] on input "Search..." at bounding box center [251, 16] width 446 height 24
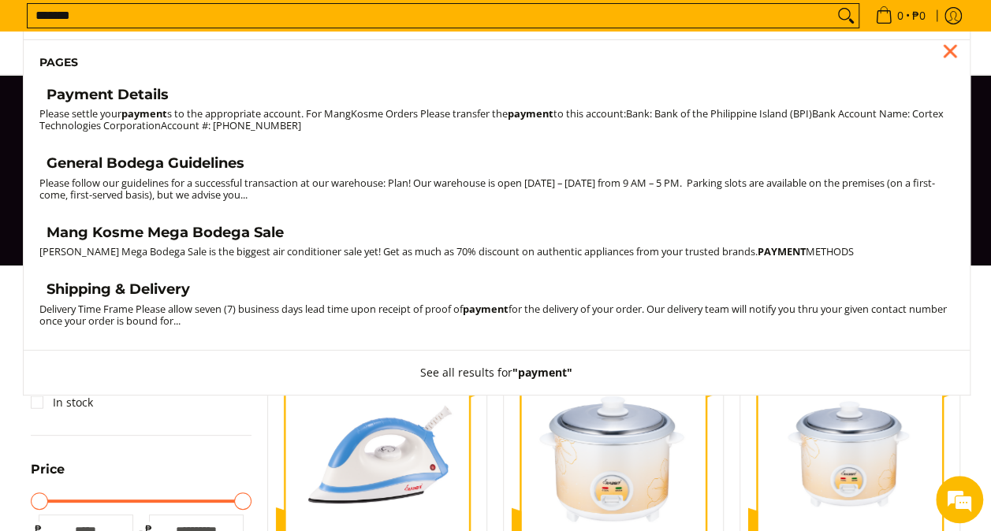
type input "*******"
click at [261, 120] on small "Please settle your payment s to the appropriate account. For MangKosme Orders P…" at bounding box center [491, 119] width 904 height 26
click at [300, 120] on small "Please settle your payment s to the appropriate account. For MangKosme Orders P…" at bounding box center [491, 119] width 904 height 26
